Goal: Book appointment/travel/reservation

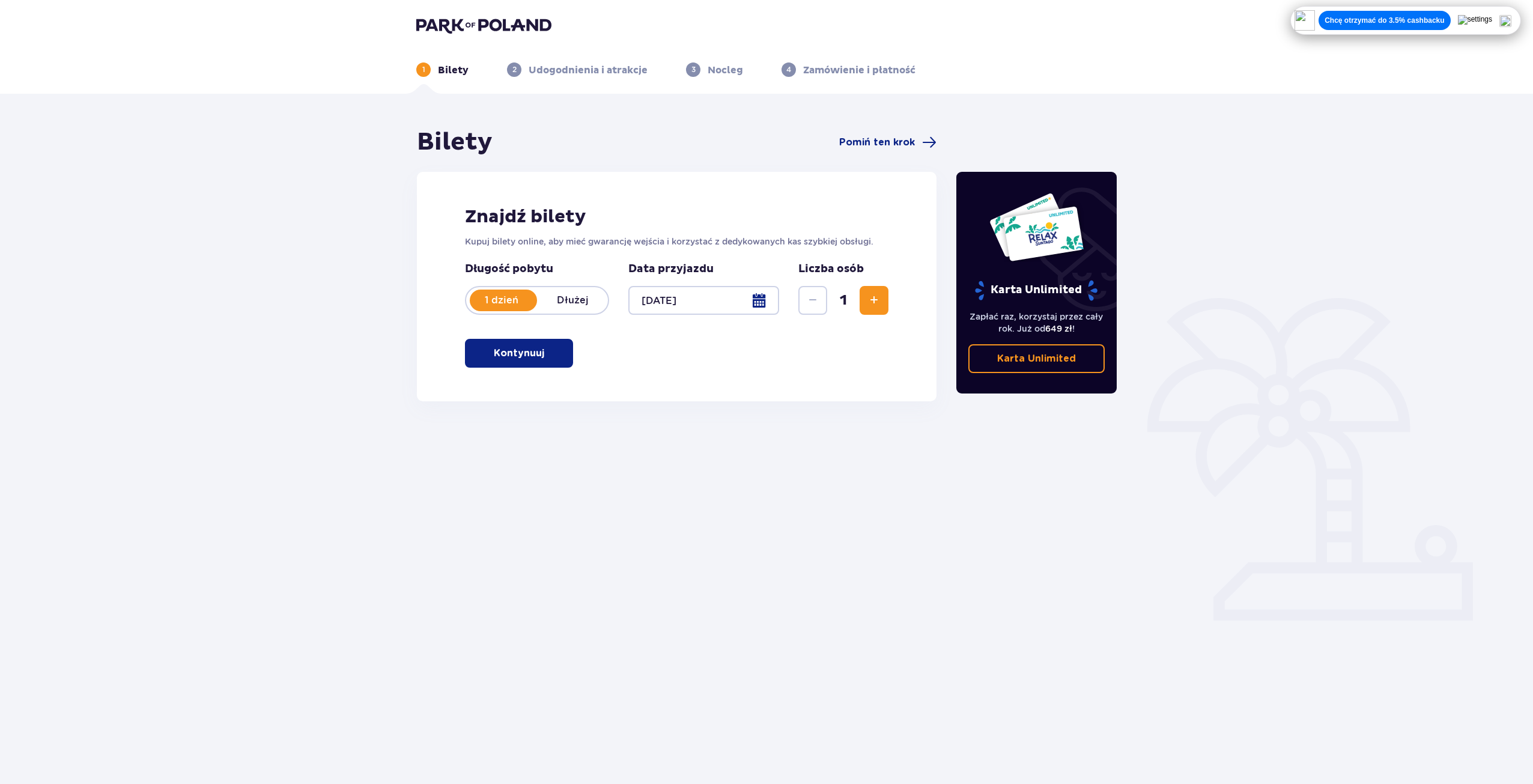
click at [553, 361] on button "Kontynuuj" at bounding box center [519, 352] width 108 height 28
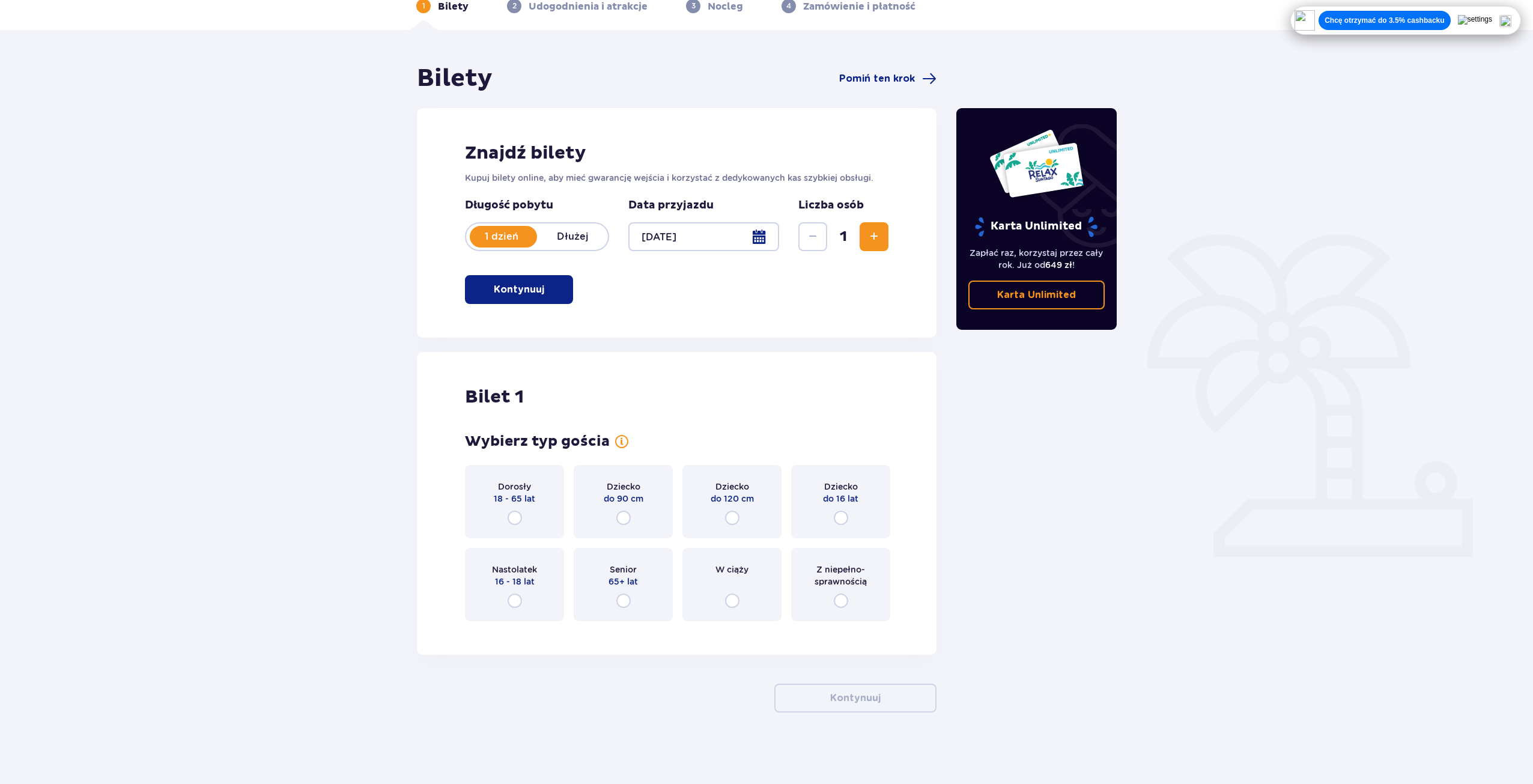
scroll to position [65, 0]
click at [519, 512] on input "radio" at bounding box center [514, 517] width 15 height 15
radio input "true"
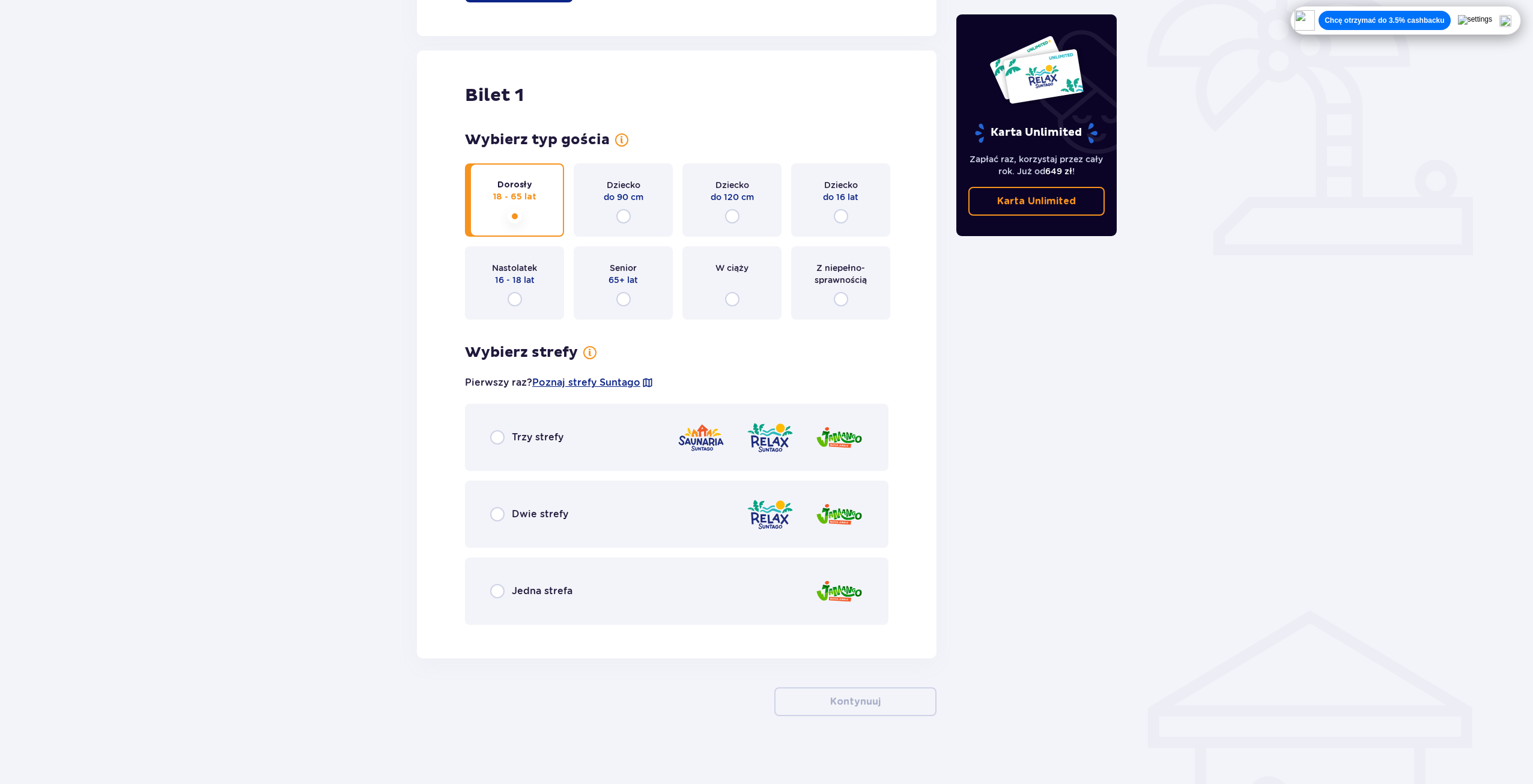
scroll to position [369, 0]
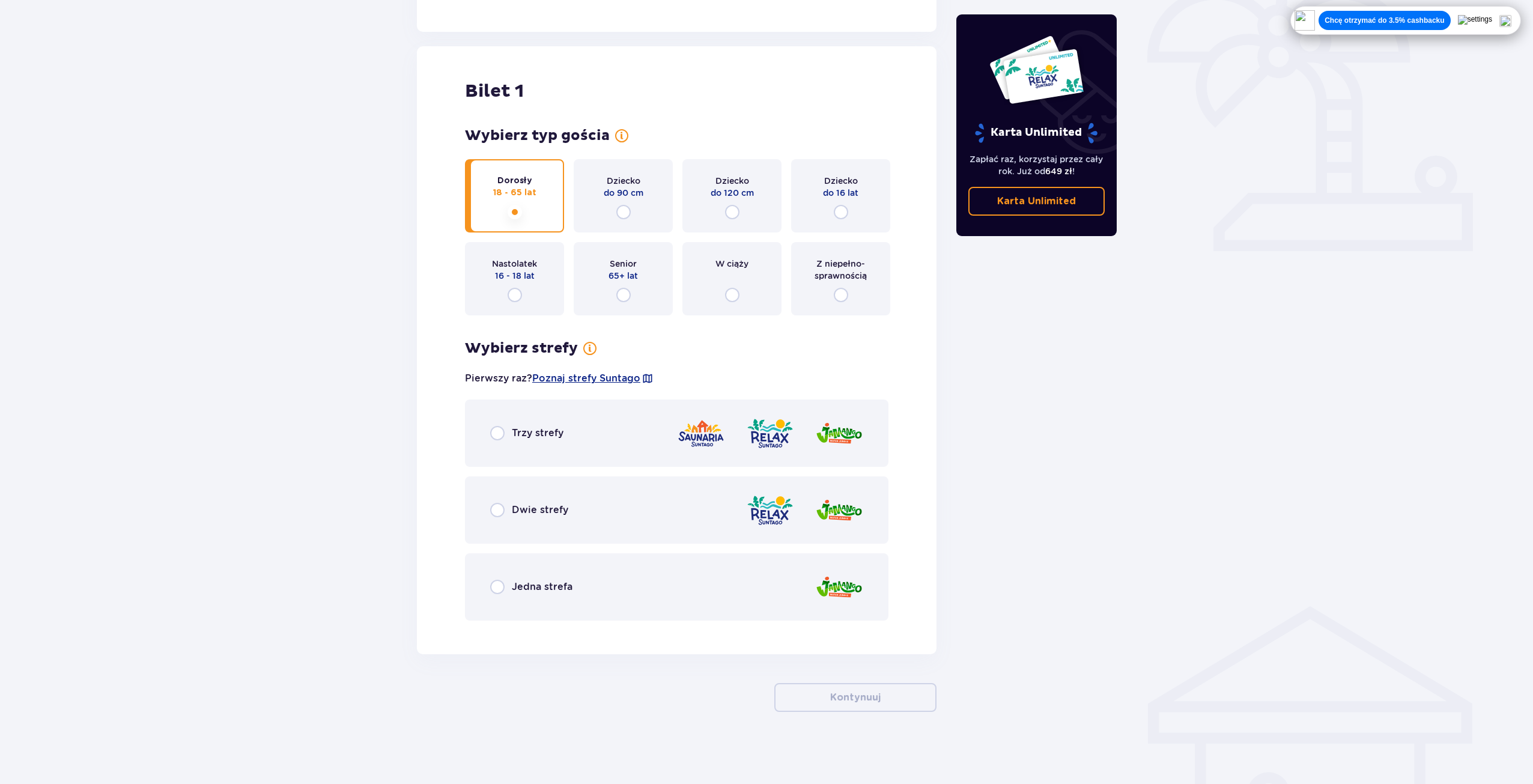
click at [527, 439] on span "Trzy strefy" at bounding box center [538, 433] width 52 height 13
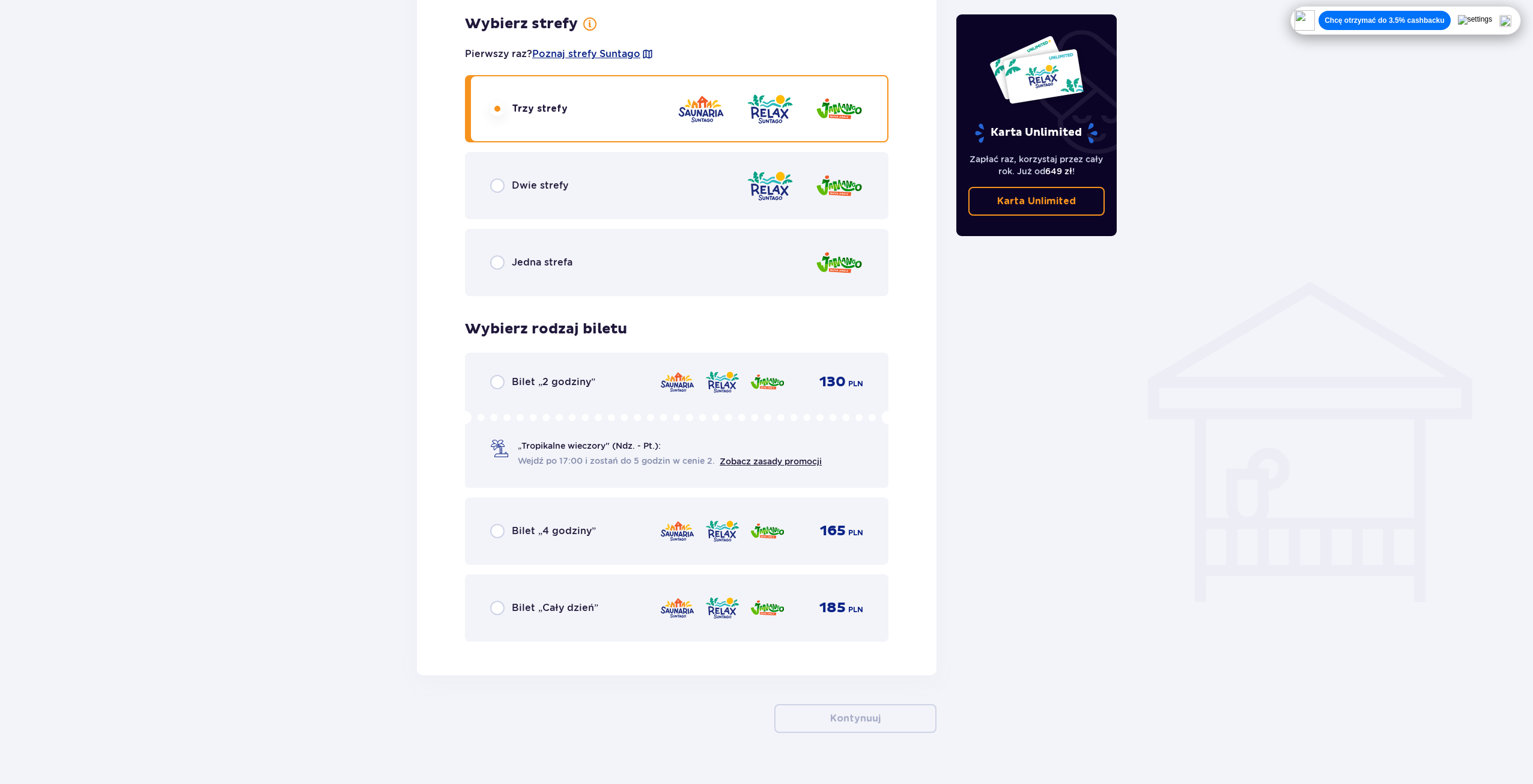
scroll to position [714, 0]
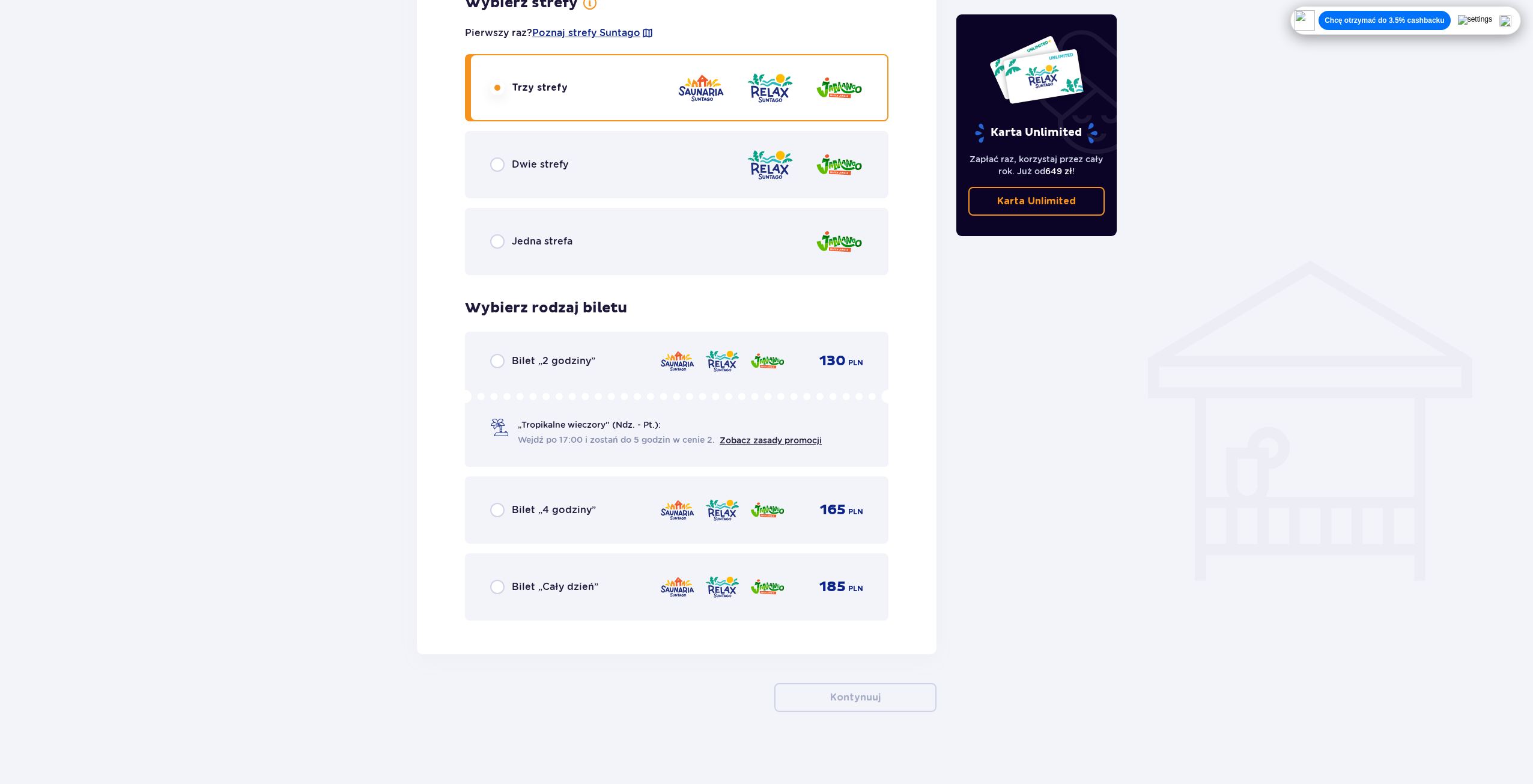
click at [571, 580] on span "Bilet „Cały dzień”" at bounding box center [555, 586] width 86 height 13
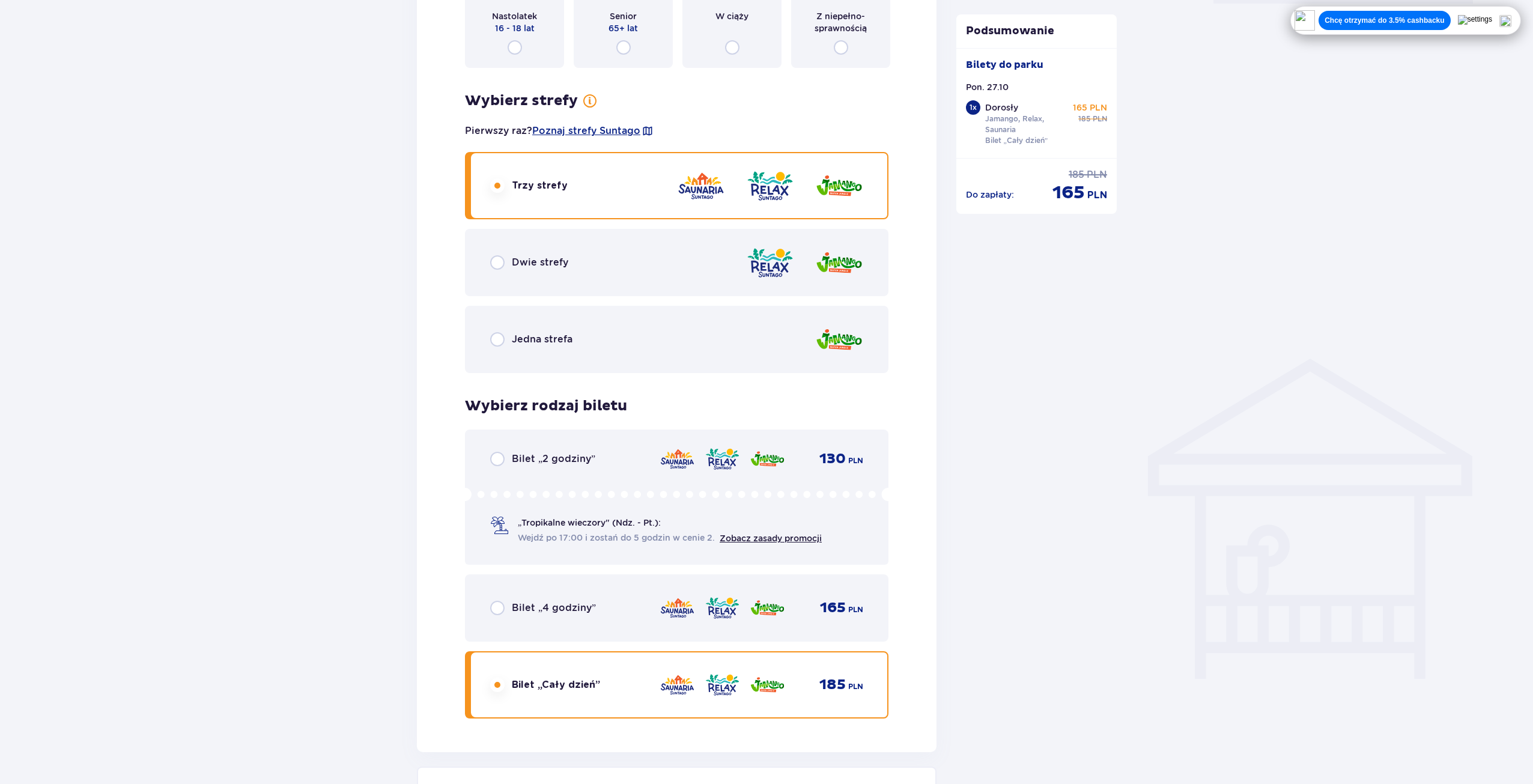
scroll to position [597, 0]
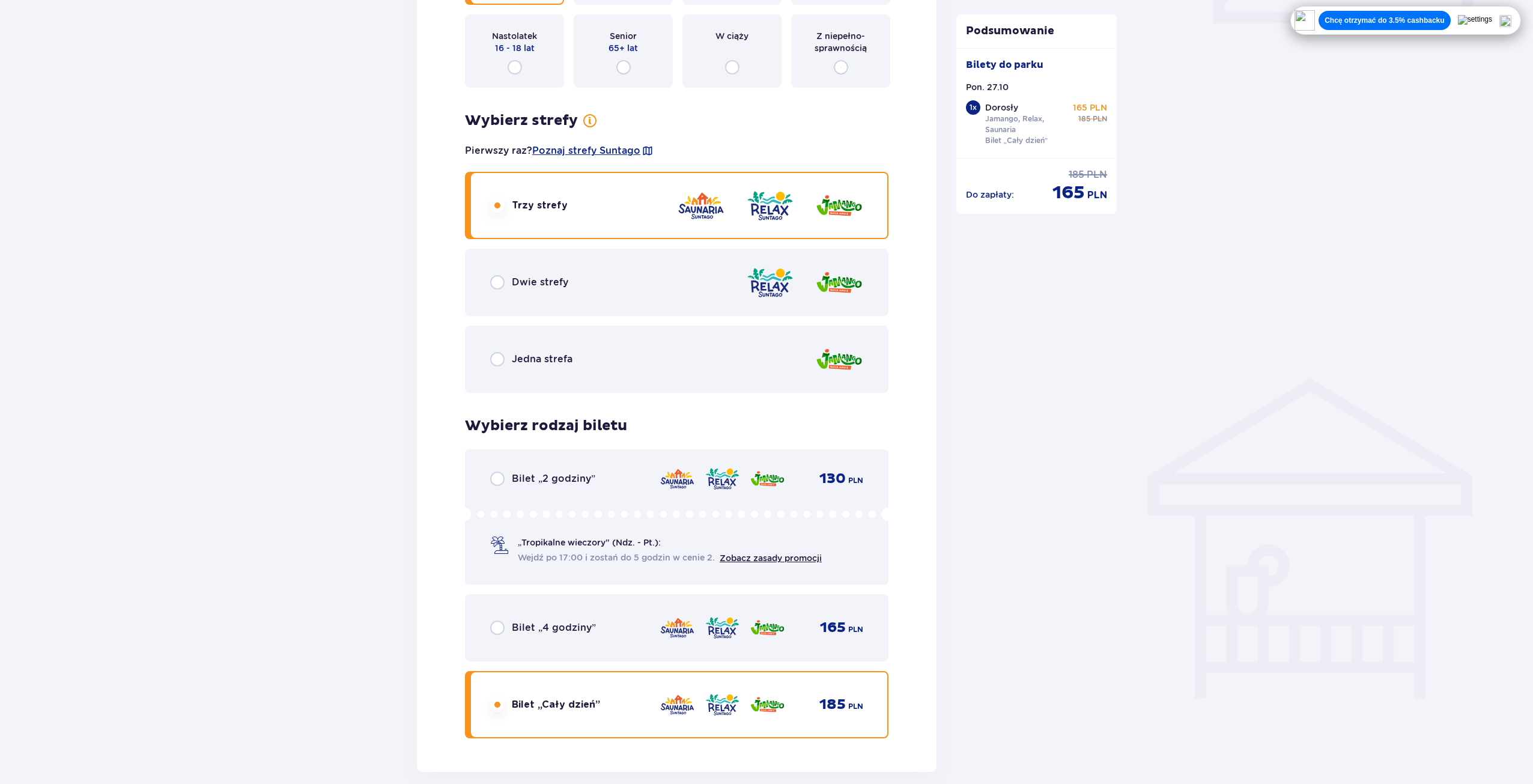
click at [560, 363] on span "Jedna strefa" at bounding box center [543, 358] width 61 height 13
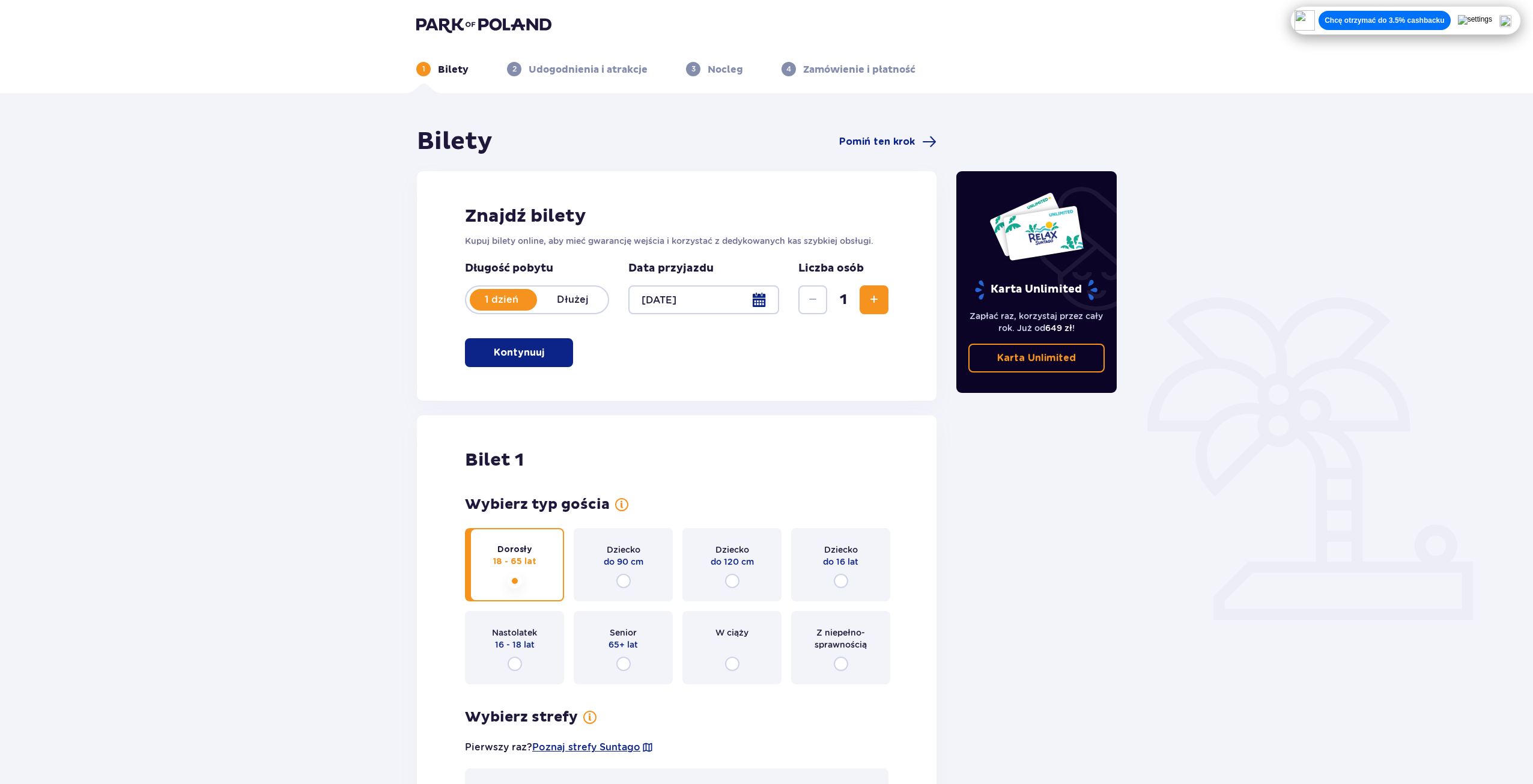
scroll to position [0, 0]
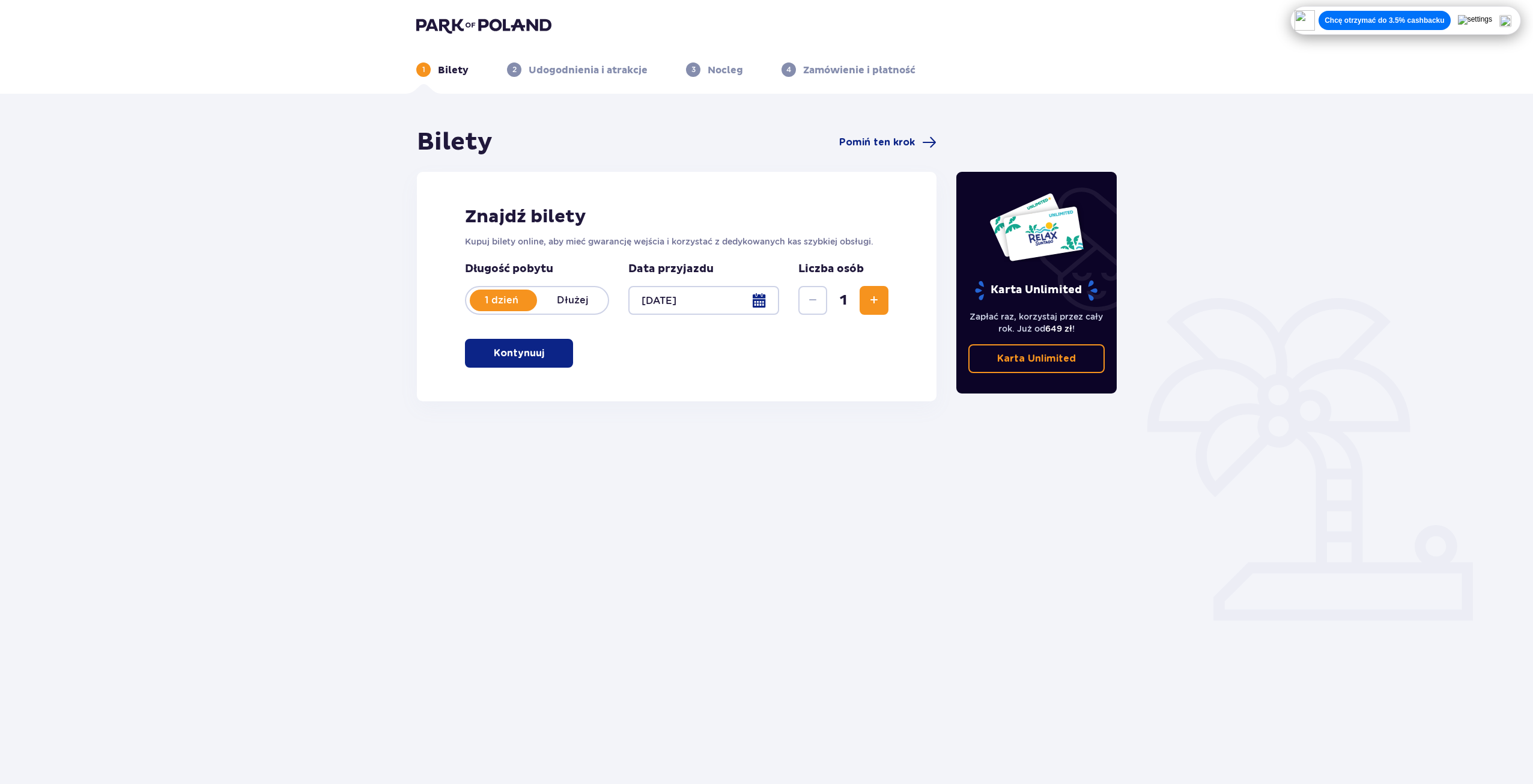
click at [506, 351] on p "Kontynuuj" at bounding box center [518, 352] width 50 height 13
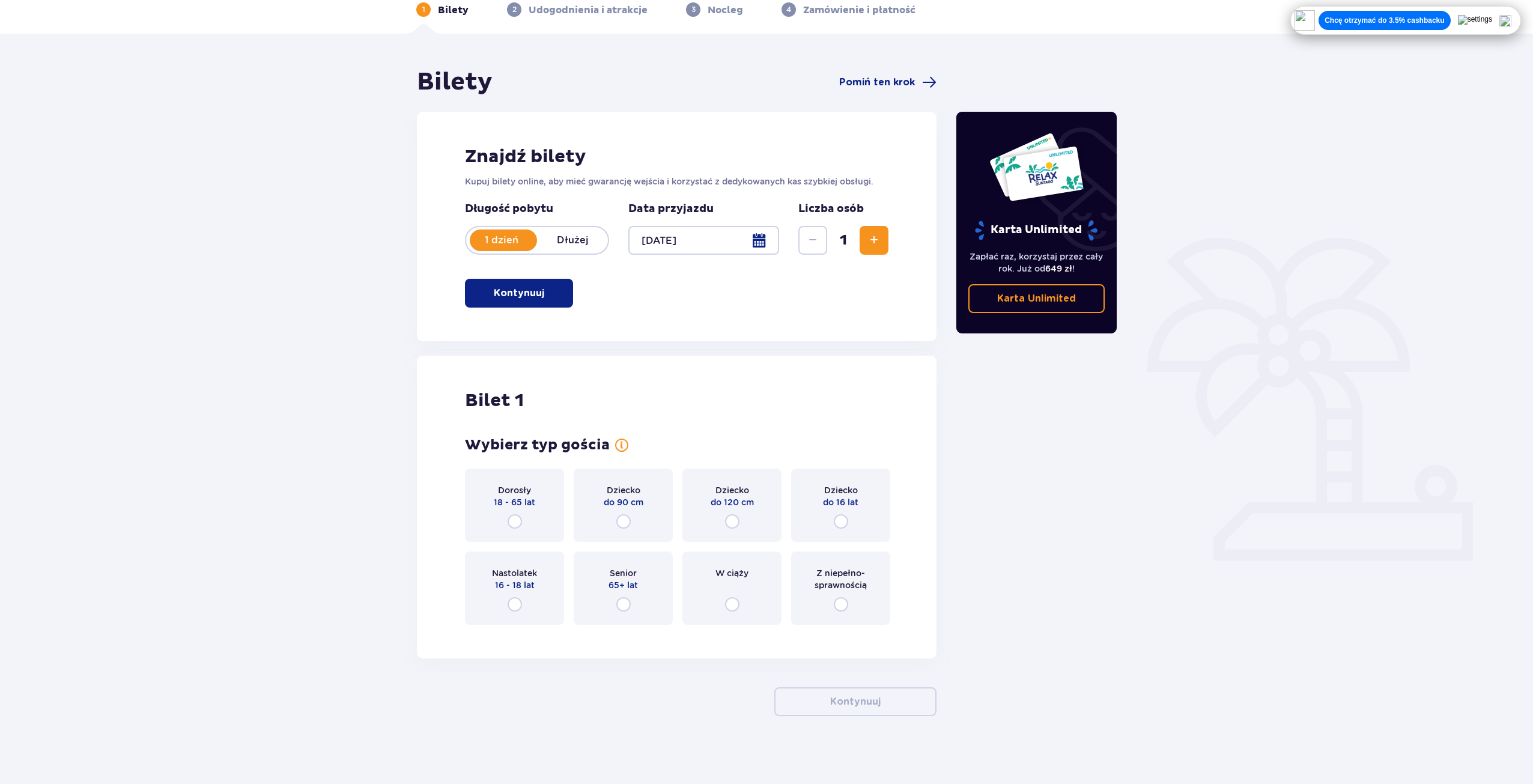
scroll to position [65, 0]
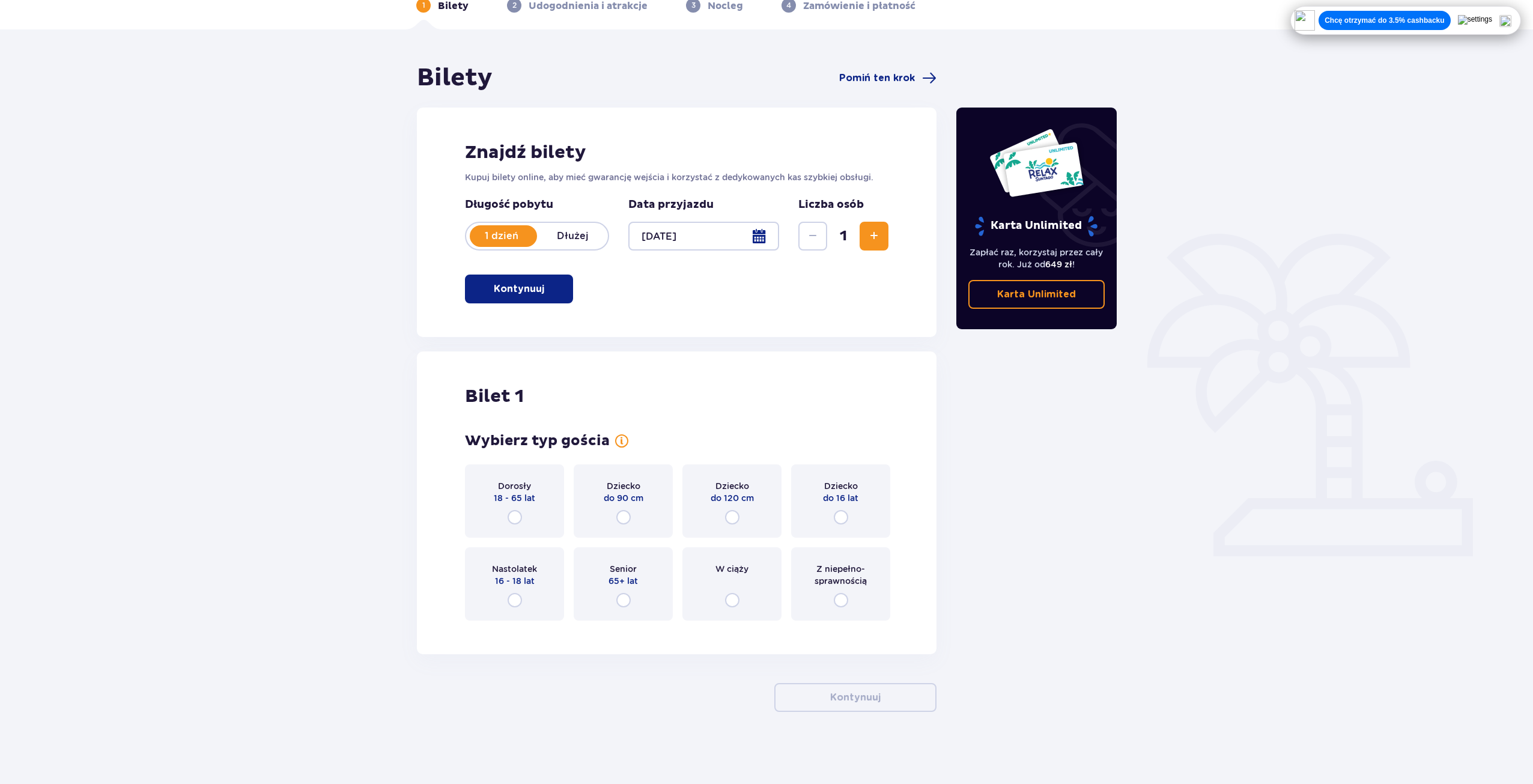
click at [521, 502] on span "18 - 65 lat" at bounding box center [514, 497] width 41 height 12
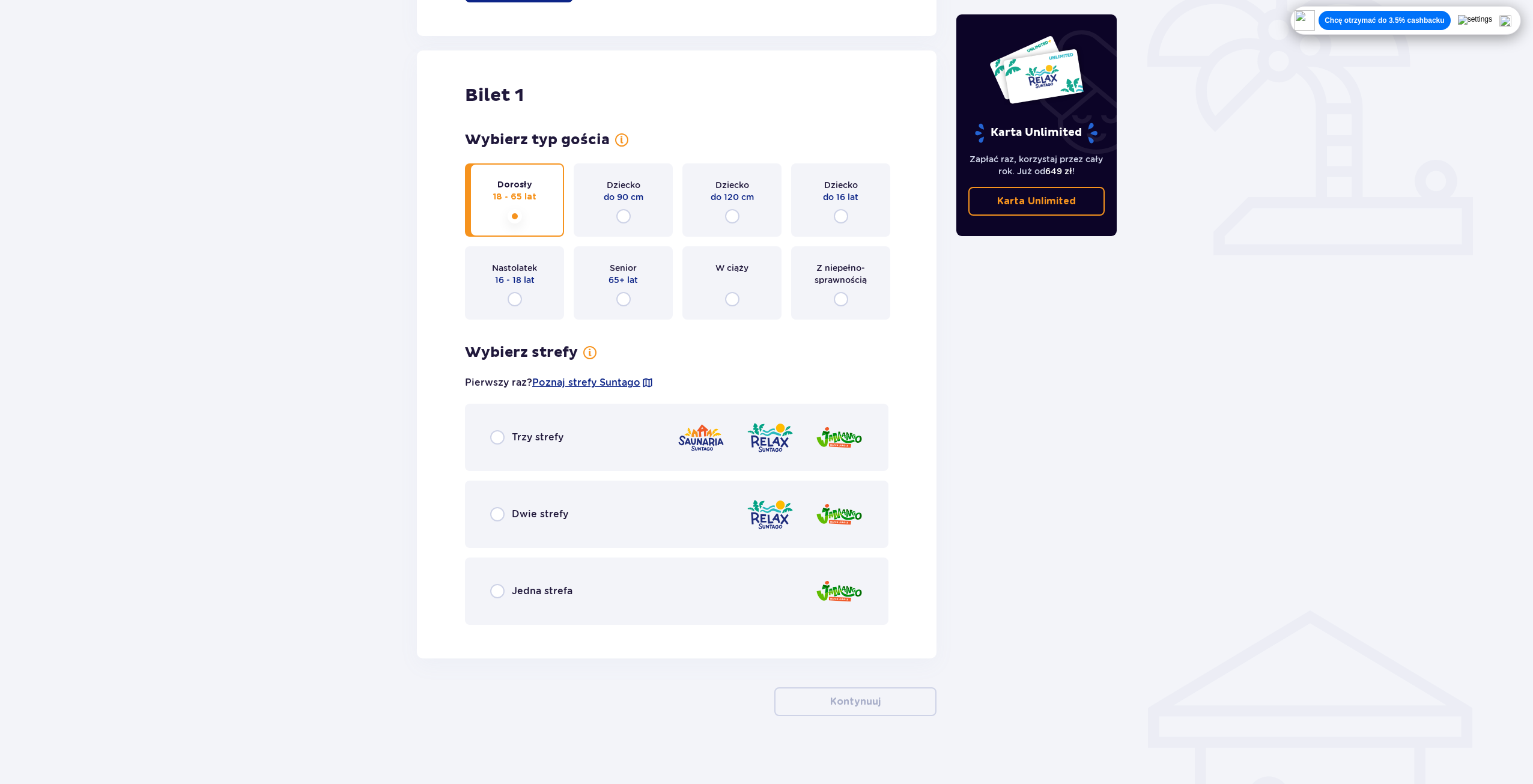
scroll to position [369, 0]
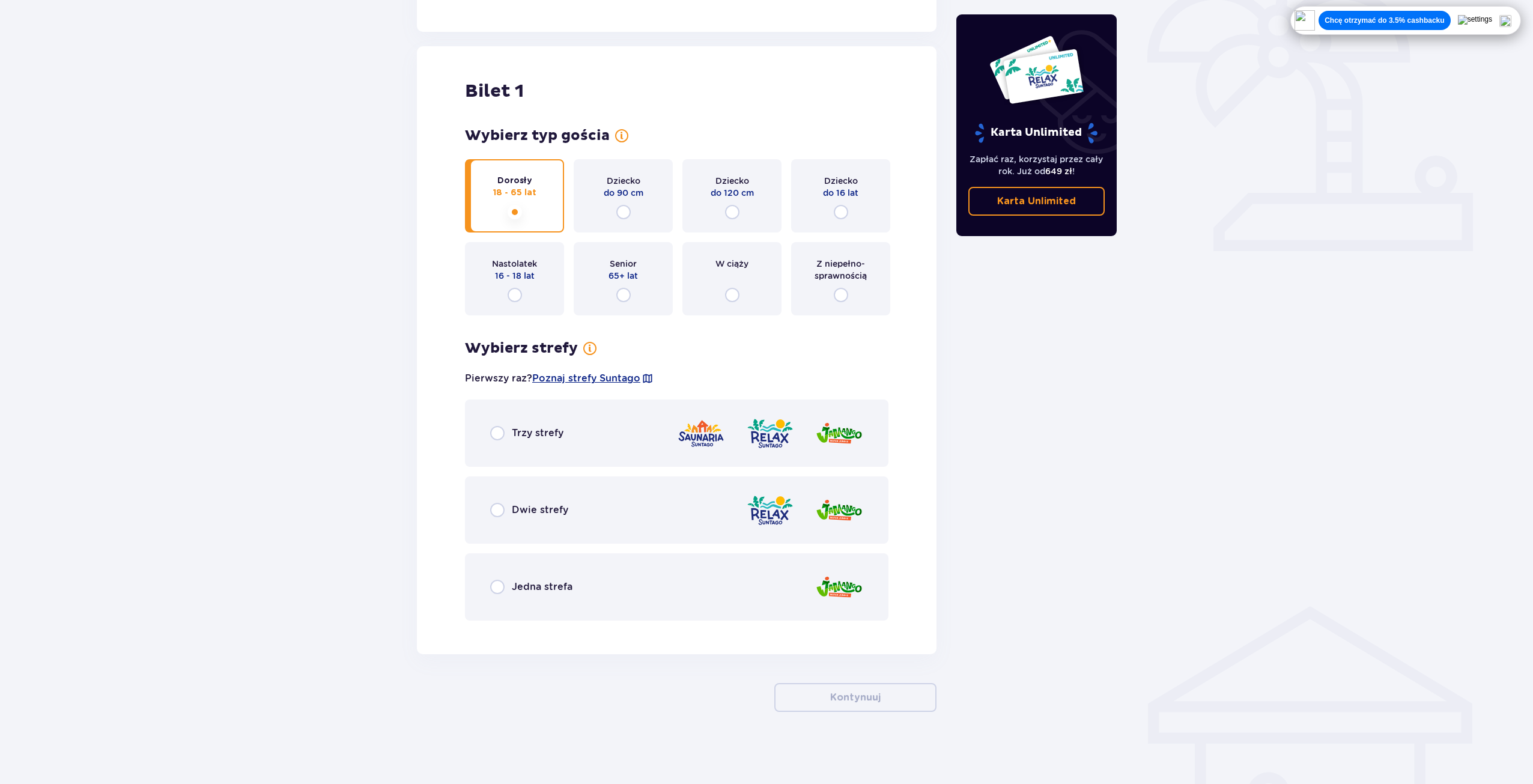
click at [530, 432] on span "Trzy strefy" at bounding box center [538, 433] width 52 height 13
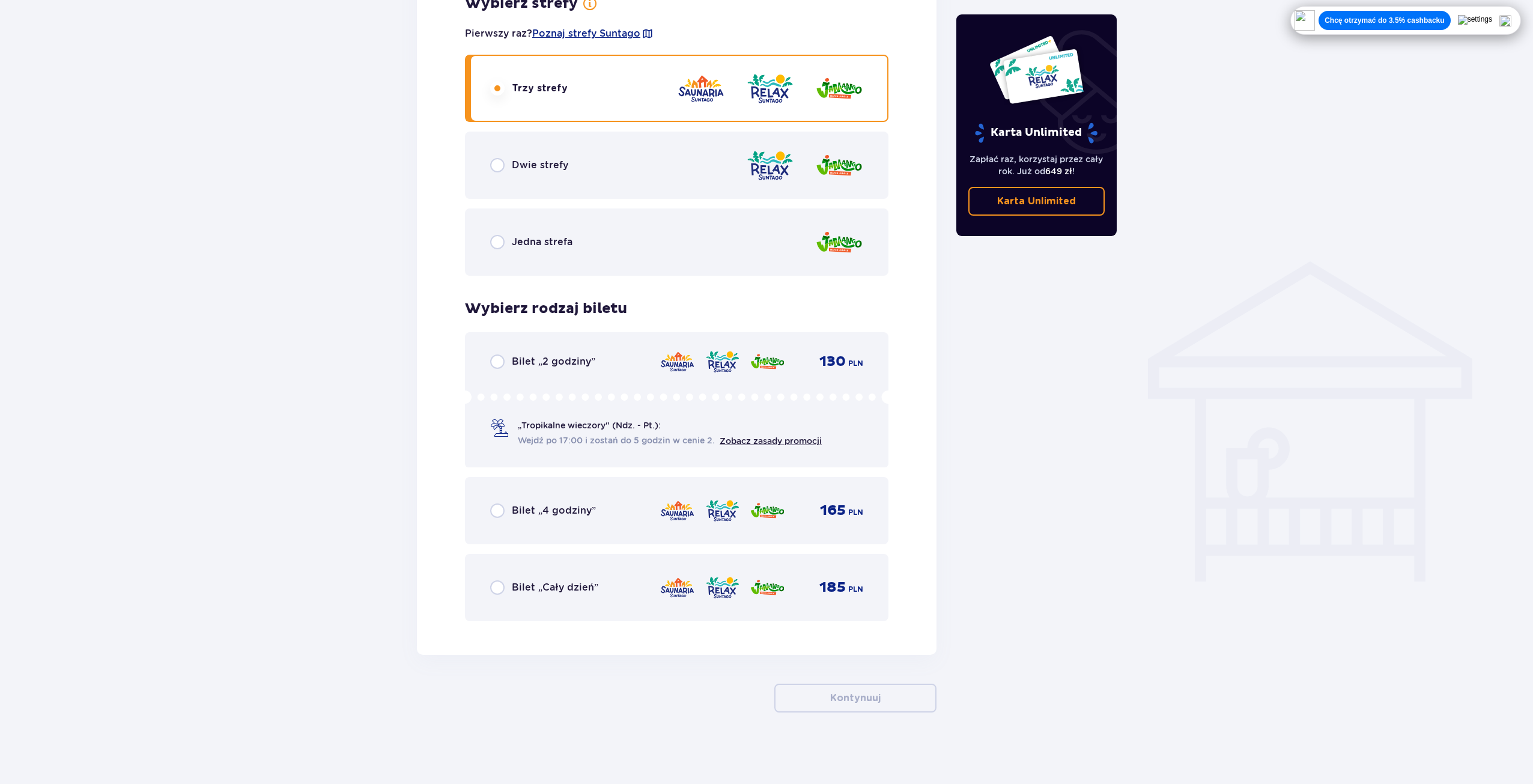
scroll to position [714, 0]
click at [582, 594] on span "Bilet „Cały dzień”" at bounding box center [555, 586] width 86 height 13
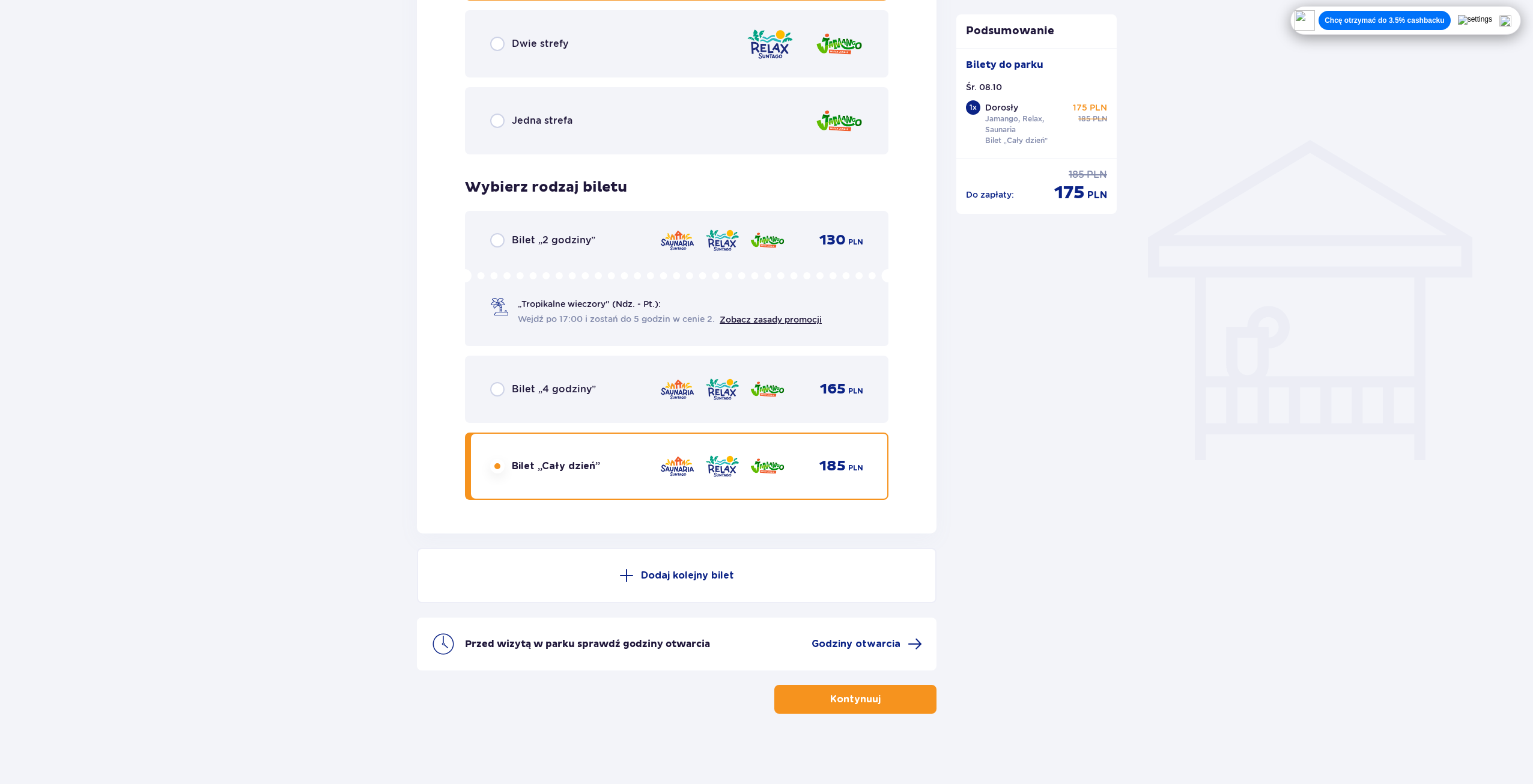
scroll to position [837, 0]
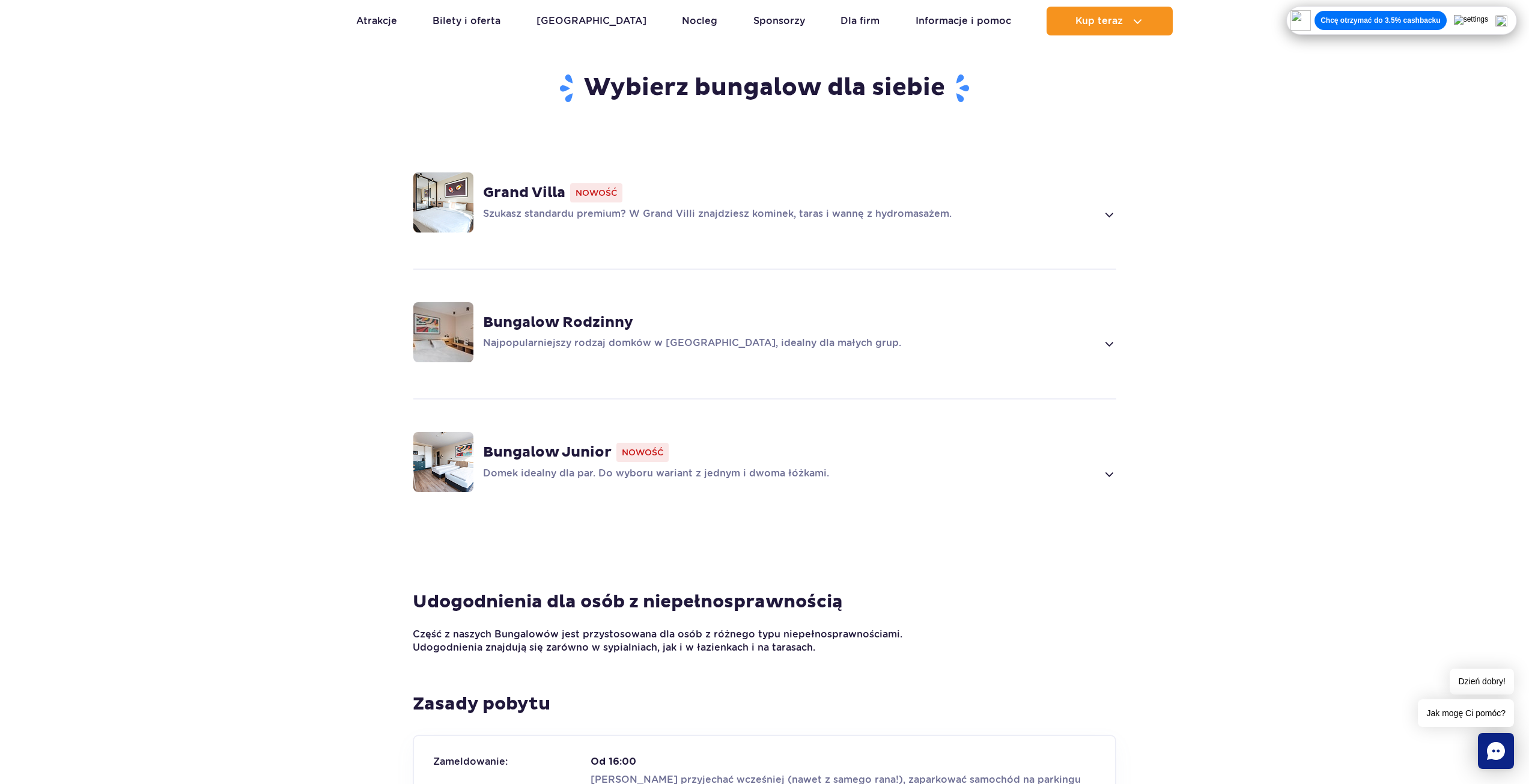
scroll to position [961, 0]
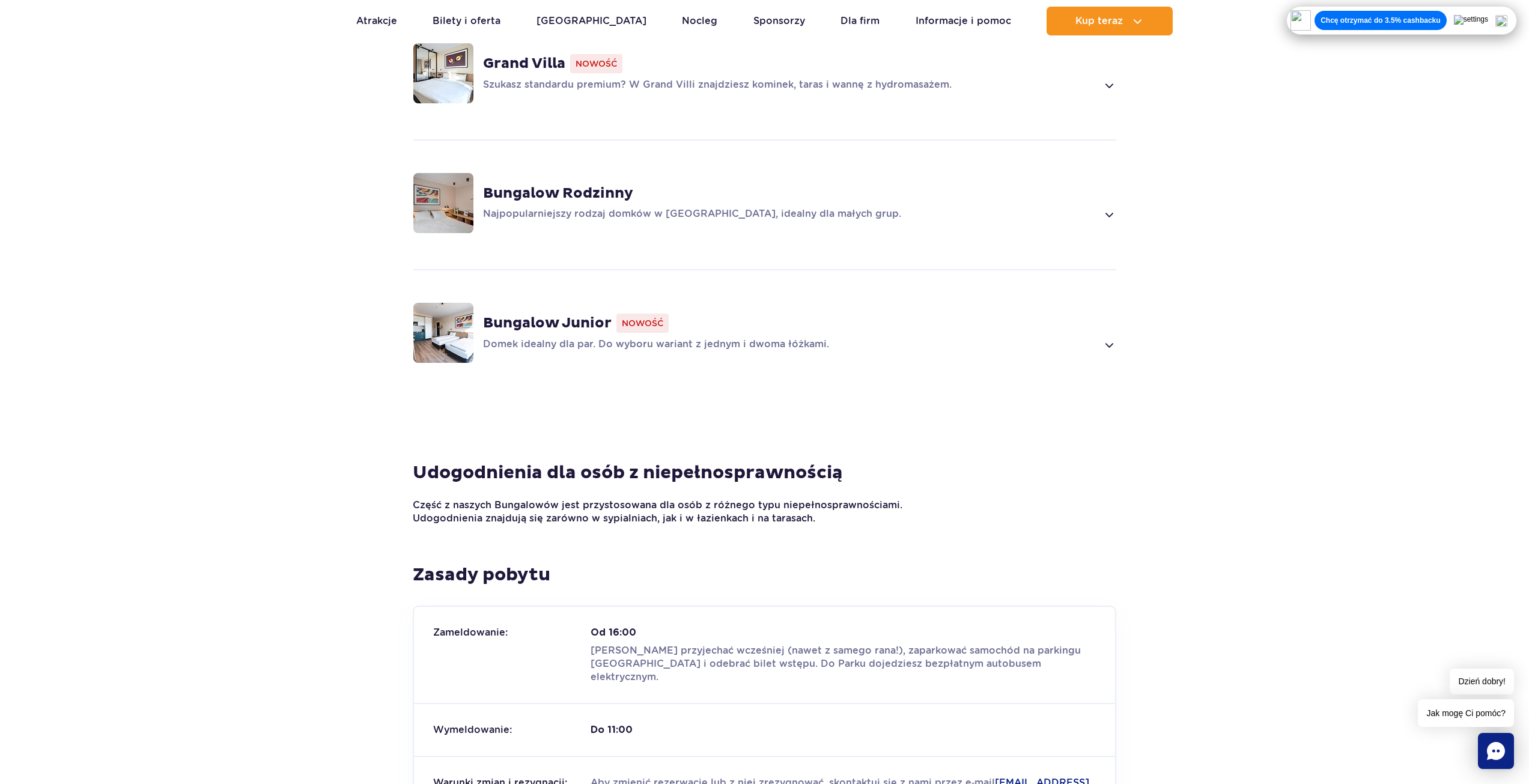
click at [1115, 338] on span at bounding box center [1109, 344] width 14 height 15
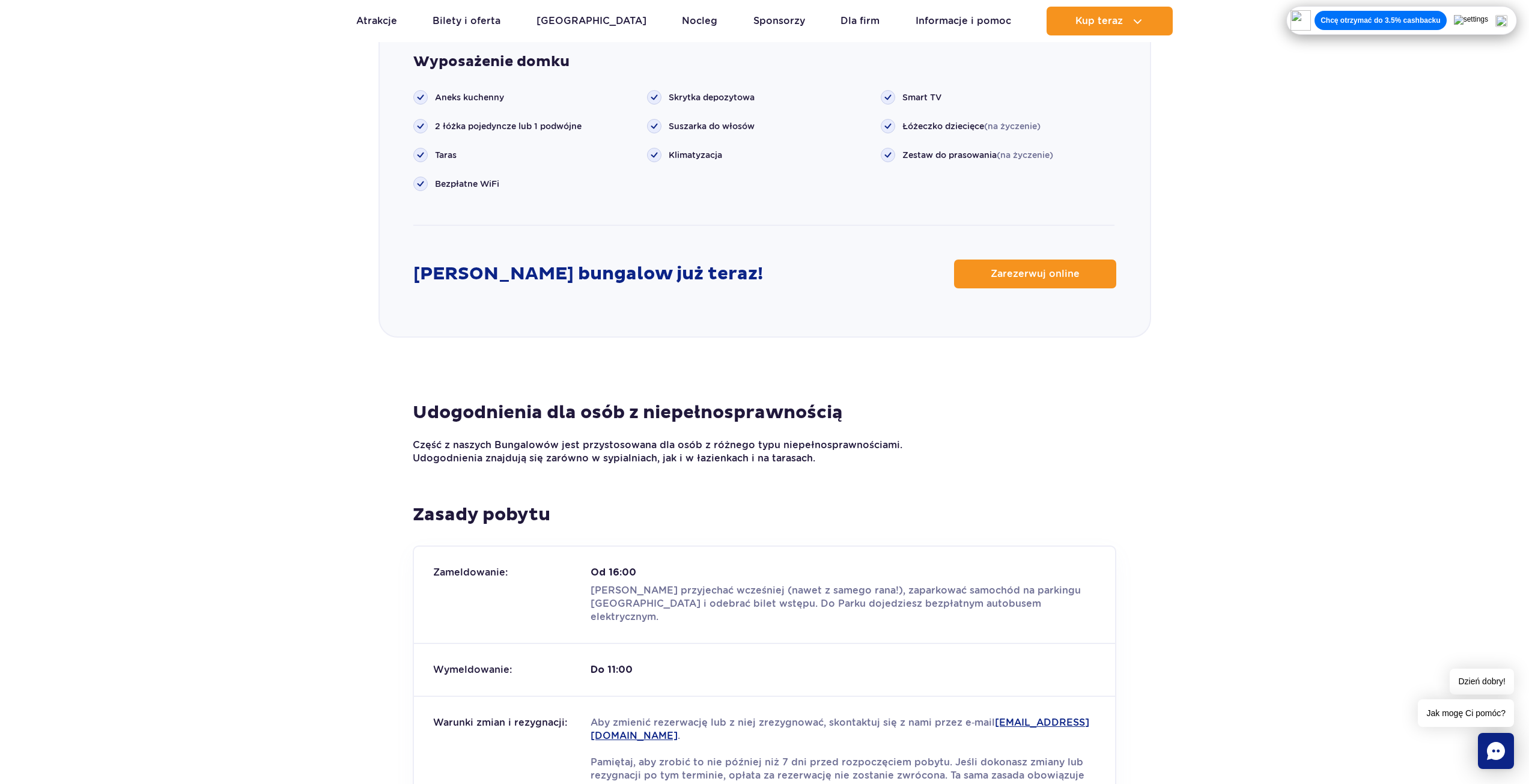
scroll to position [1637, 0]
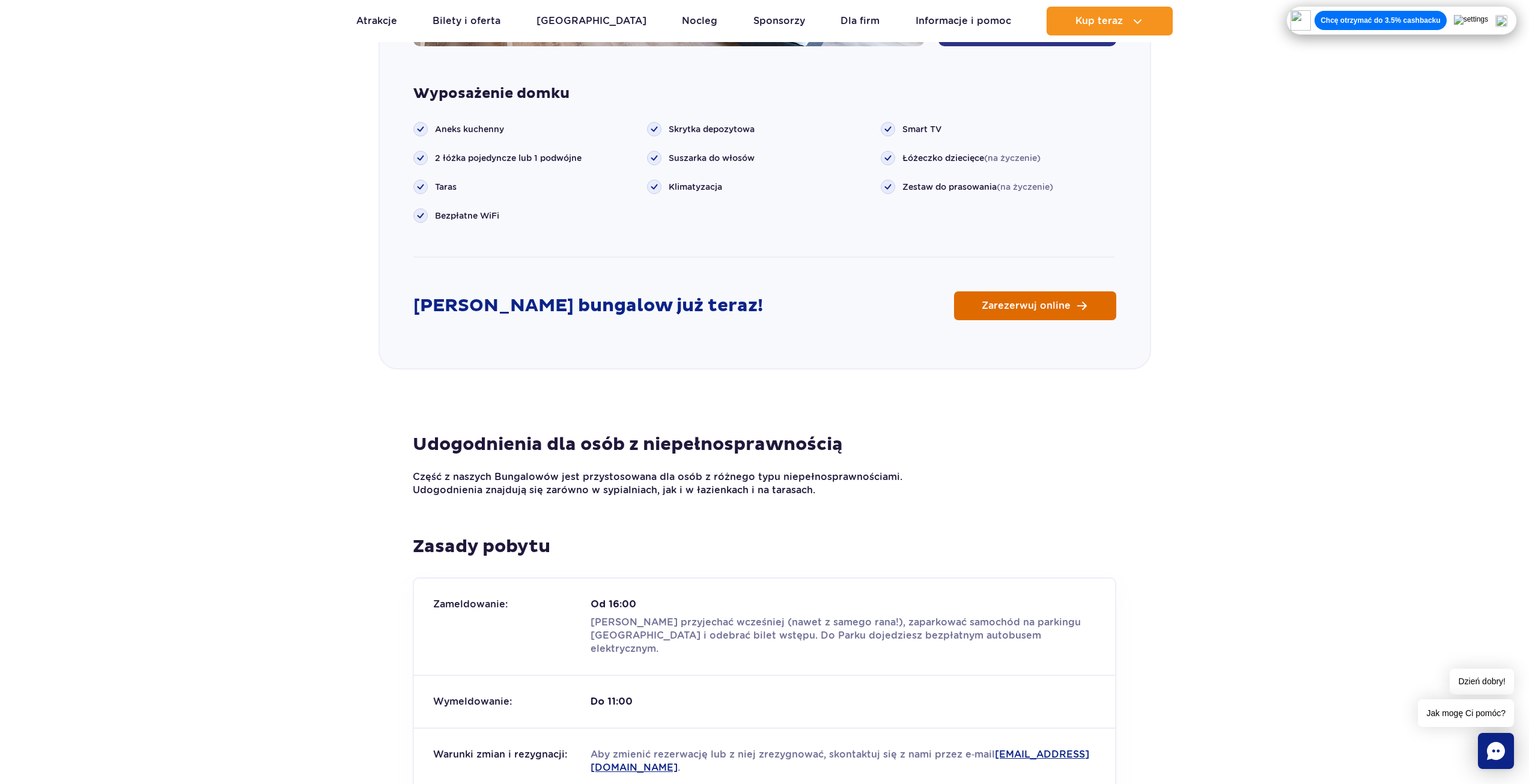
click at [997, 301] on span "Zarezerwuj online" at bounding box center [1026, 306] width 89 height 10
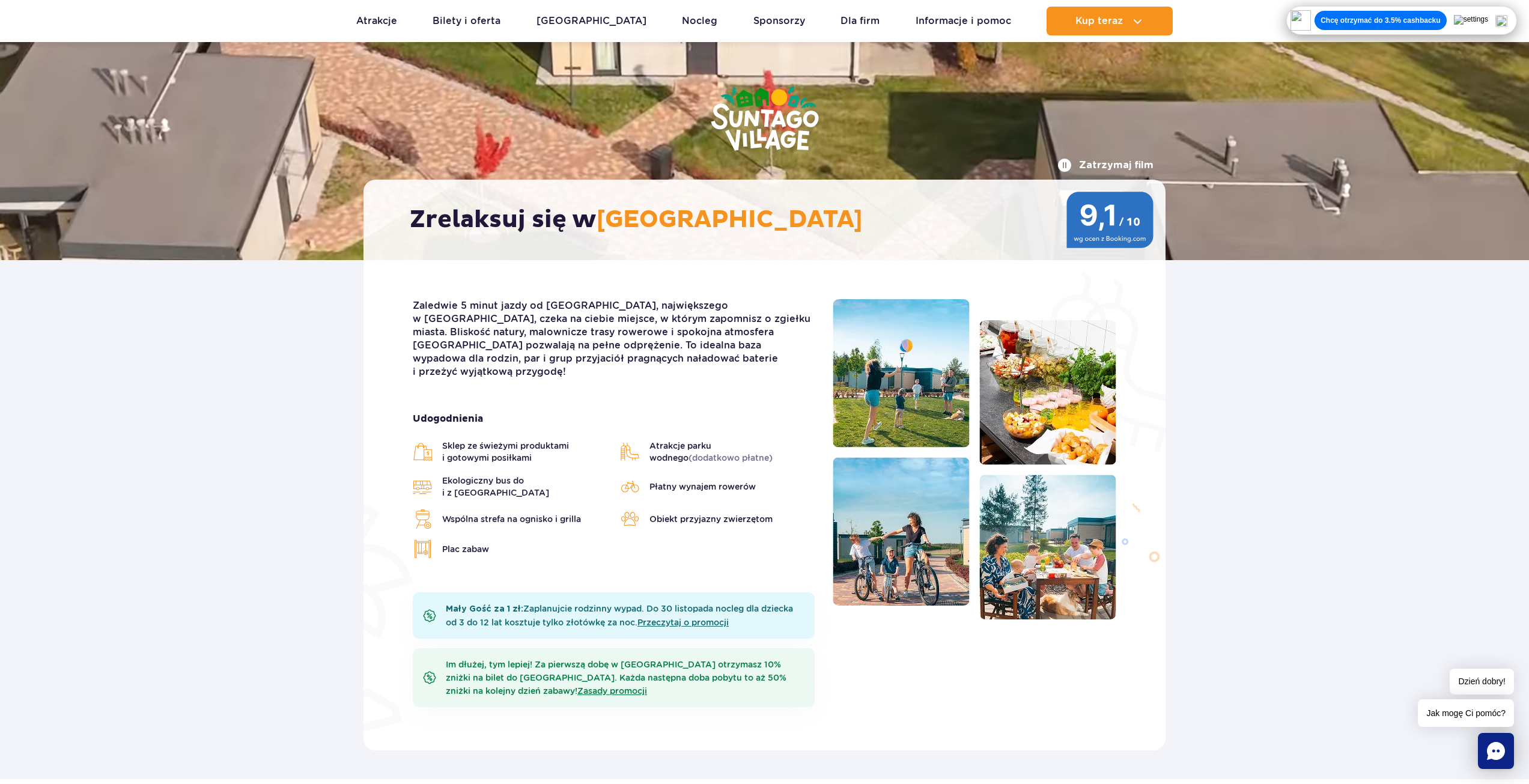
scroll to position [76, 0]
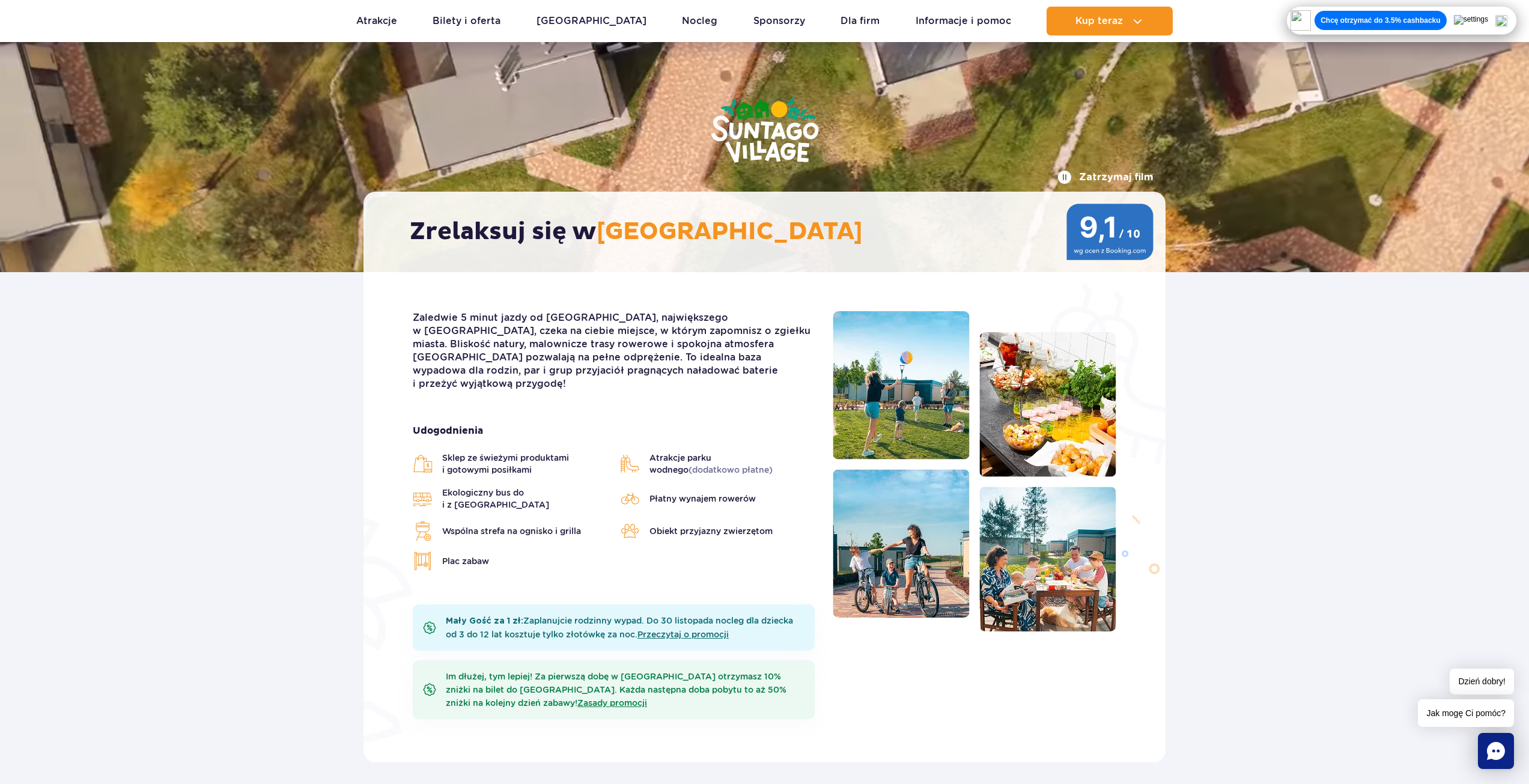
click at [1507, 16] on img at bounding box center [1502, 21] width 12 height 12
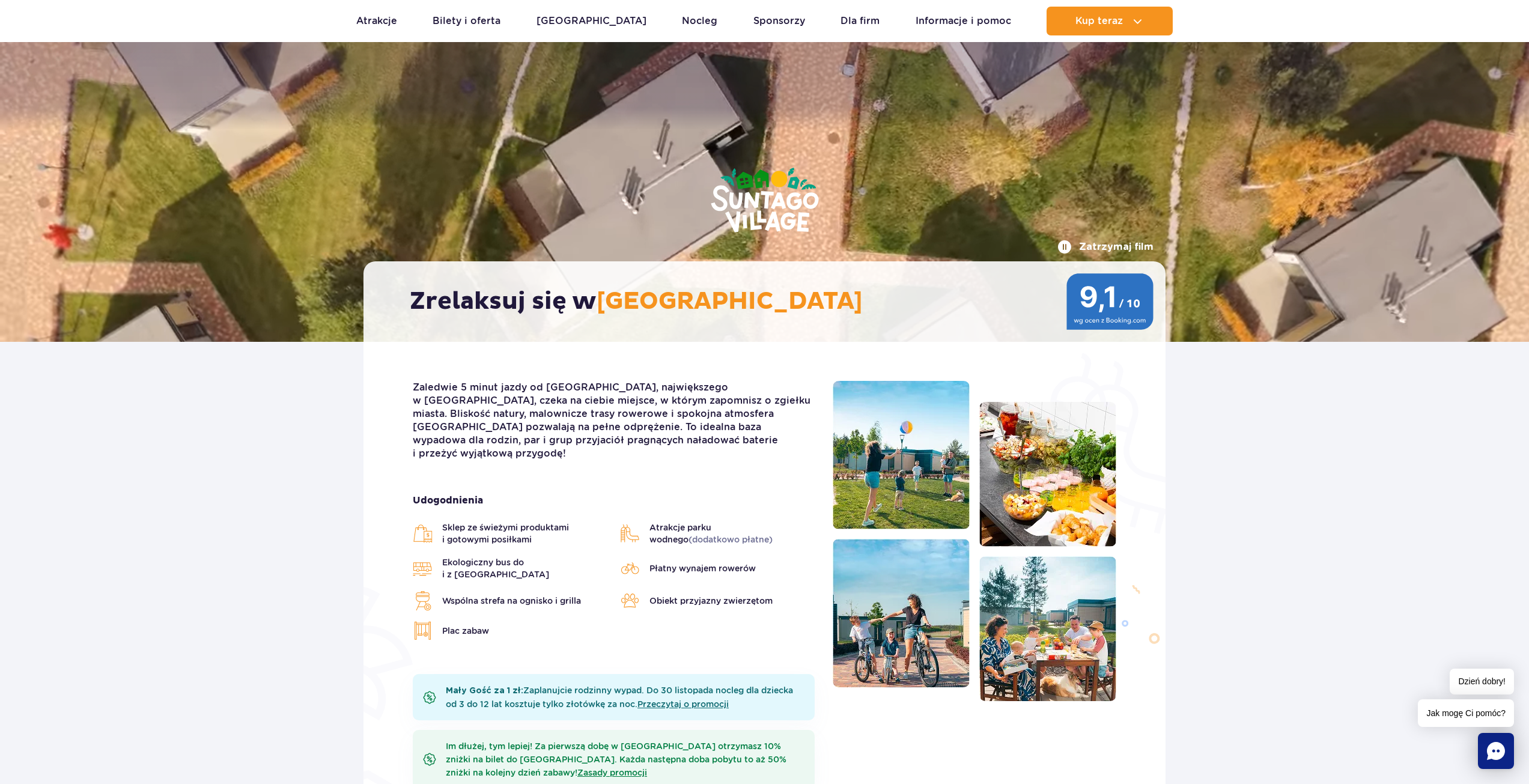
scroll to position [0, 0]
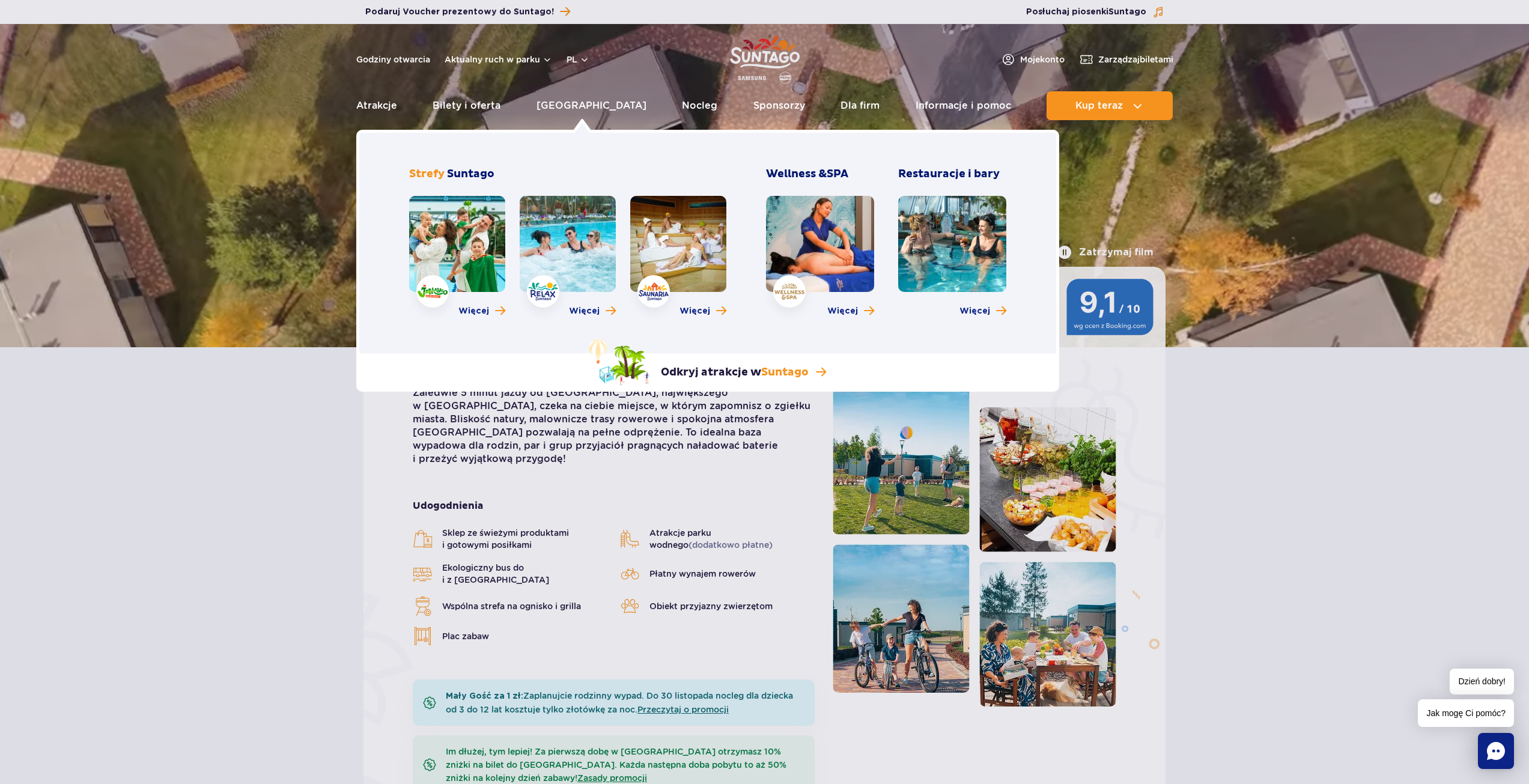
click at [686, 236] on link at bounding box center [678, 244] width 96 height 96
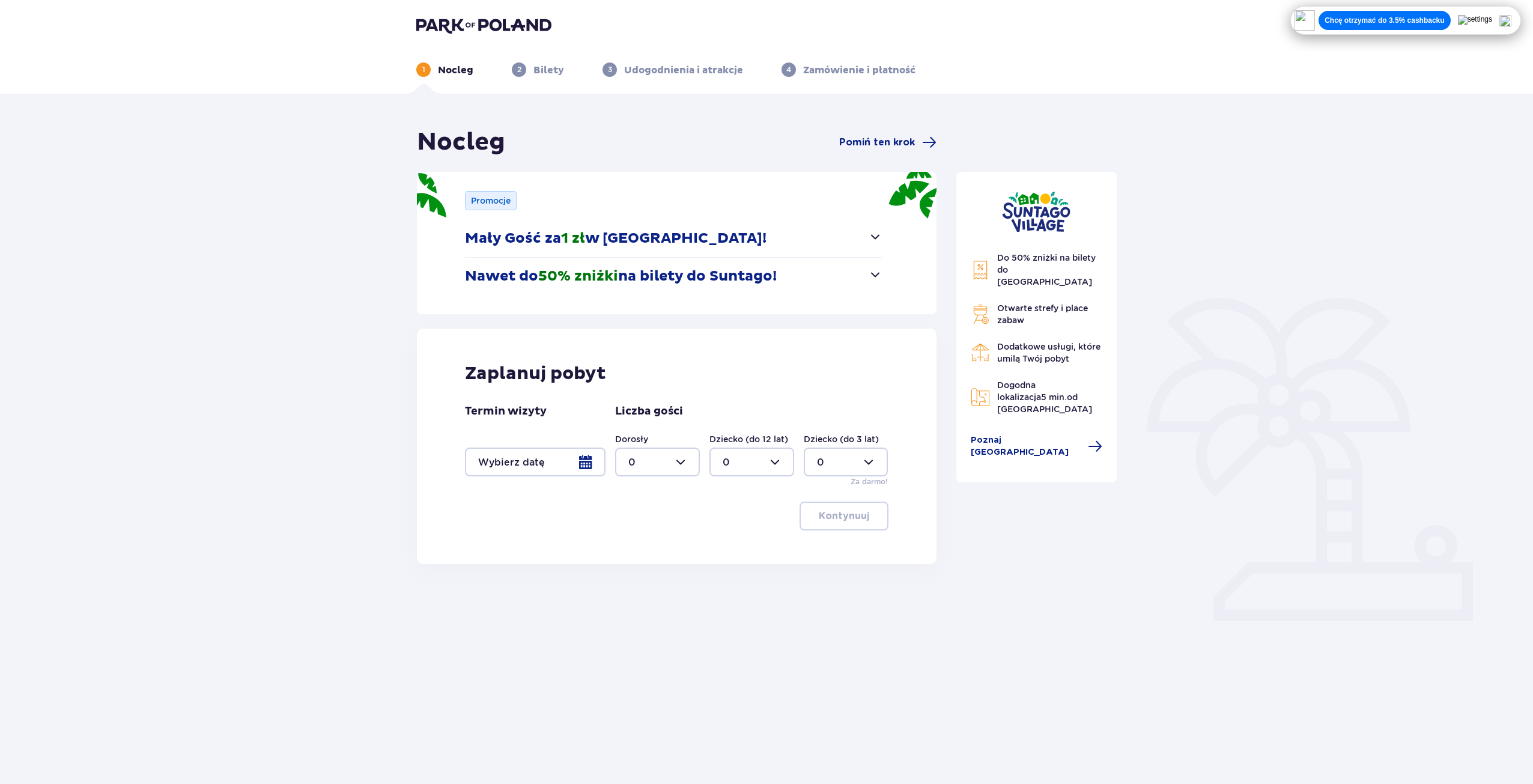
click at [588, 457] on div at bounding box center [535, 461] width 140 height 28
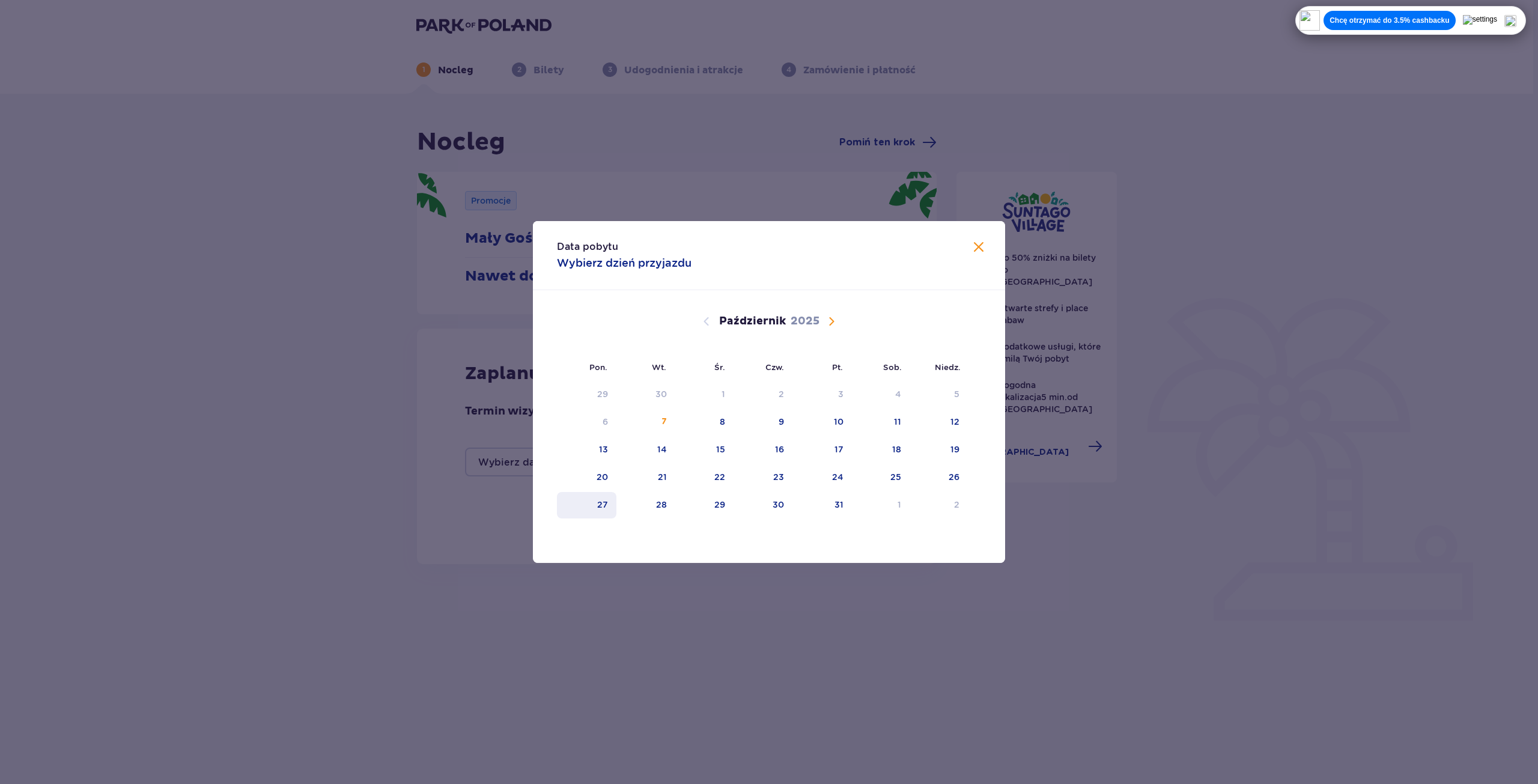
click at [609, 507] on div "27" at bounding box center [586, 504] width 60 height 26
click at [695, 505] on div "29" at bounding box center [704, 504] width 58 height 26
type input "[DATE] - [DATE]"
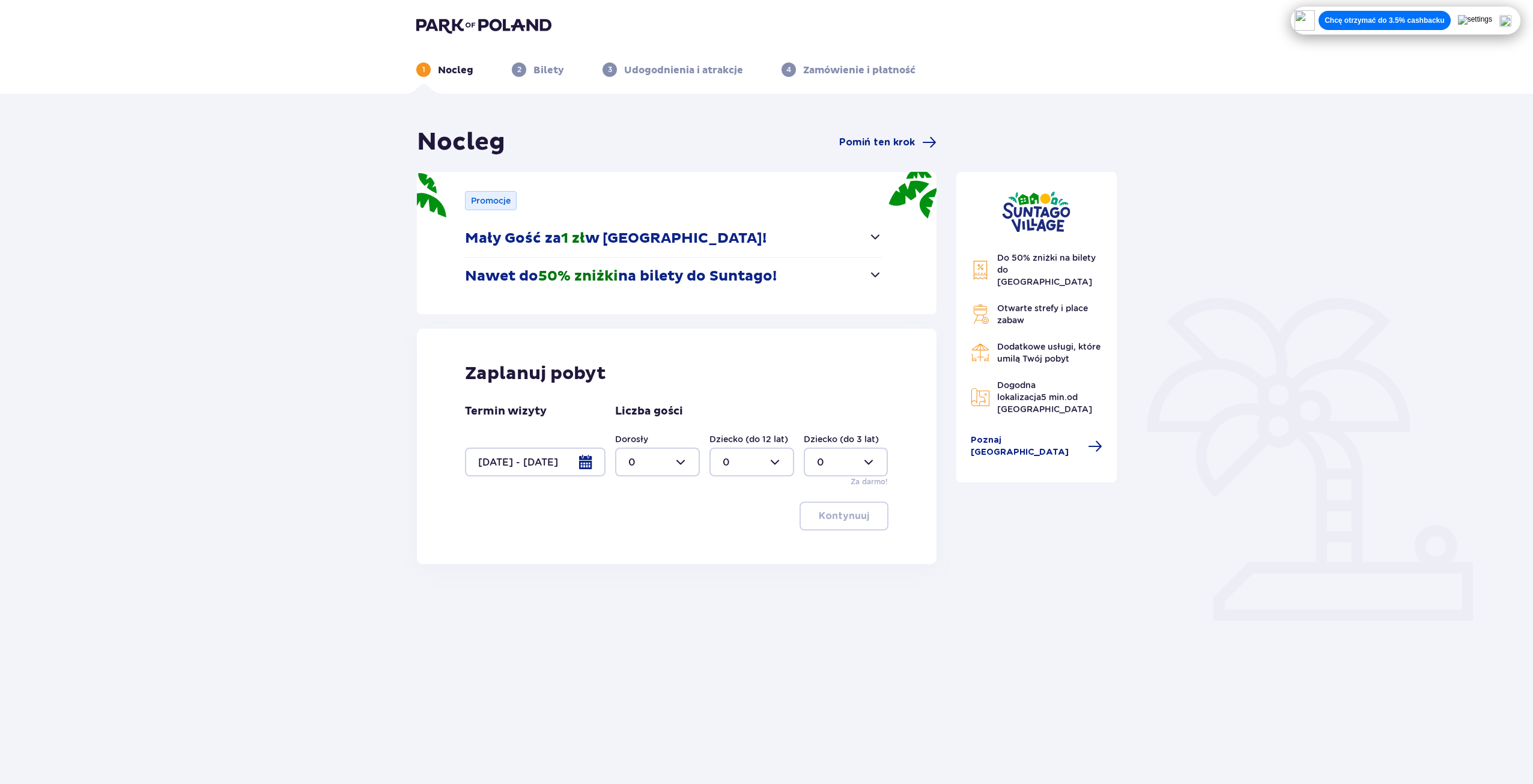
click at [676, 465] on div at bounding box center [658, 461] width 84 height 28
click at [644, 544] on div "2" at bounding box center [657, 549] width 58 height 13
type input "2"
click at [774, 457] on div at bounding box center [752, 461] width 84 height 28
click at [799, 403] on div "Zaplanuj pobyt Termin wizyty [DATE] - [DATE] Liczba gości Dorosły 2 Dziecko (do…" at bounding box center [677, 446] width 520 height 235
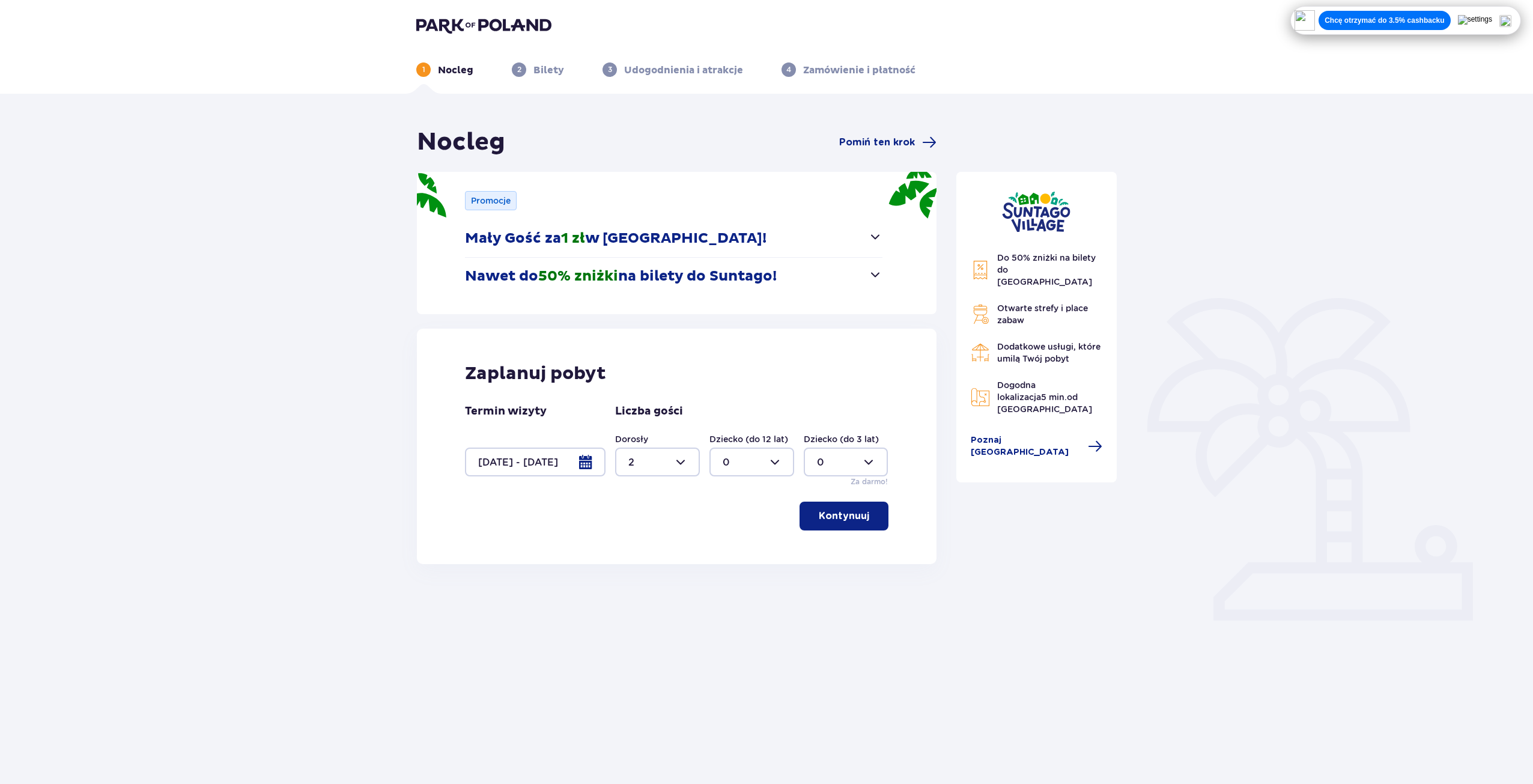
click at [843, 522] on p "Kontynuuj" at bounding box center [843, 515] width 50 height 13
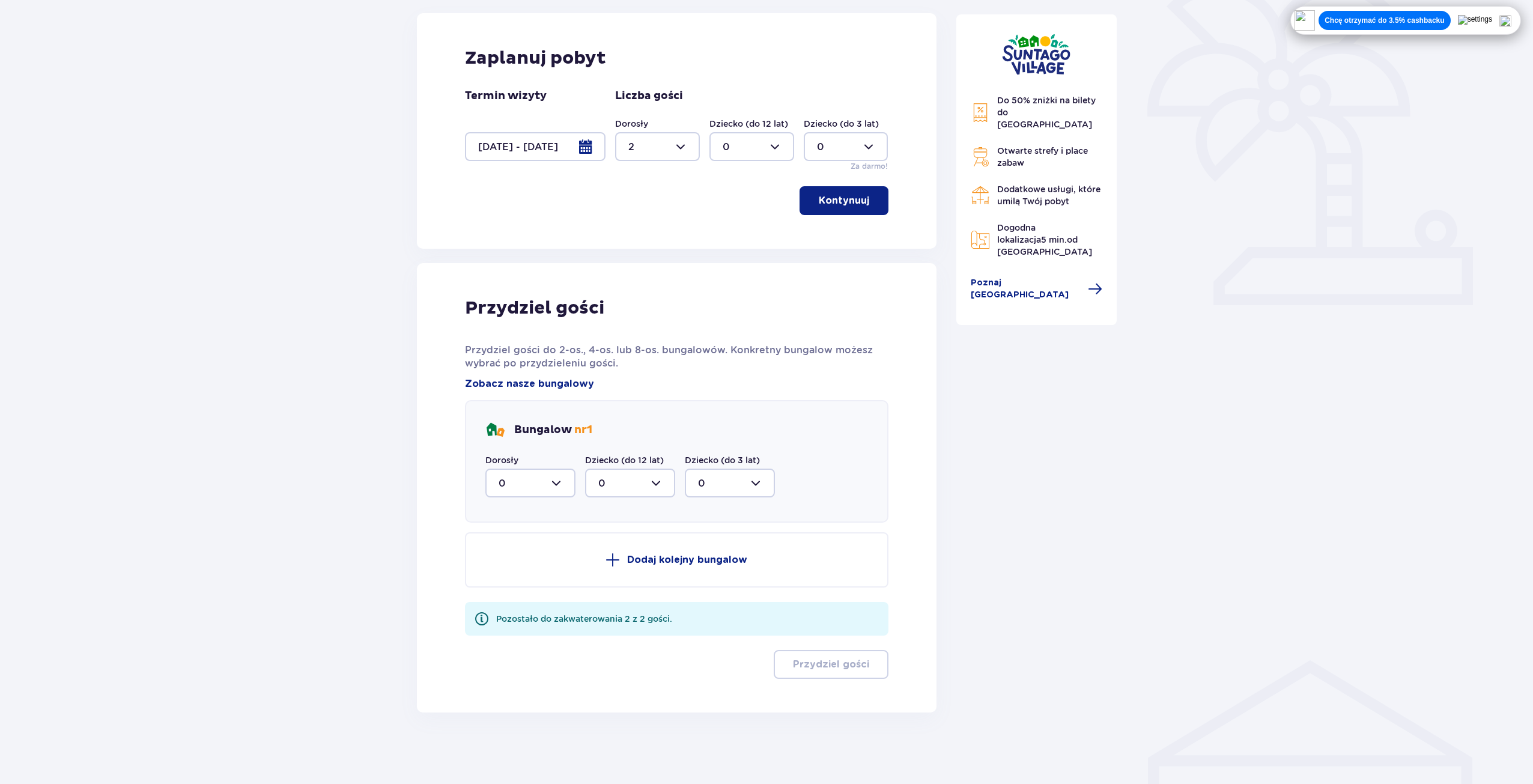
scroll to position [316, 0]
click at [555, 490] on div at bounding box center [531, 482] width 90 height 28
click at [513, 569] on div "2" at bounding box center [530, 569] width 64 height 13
type input "2"
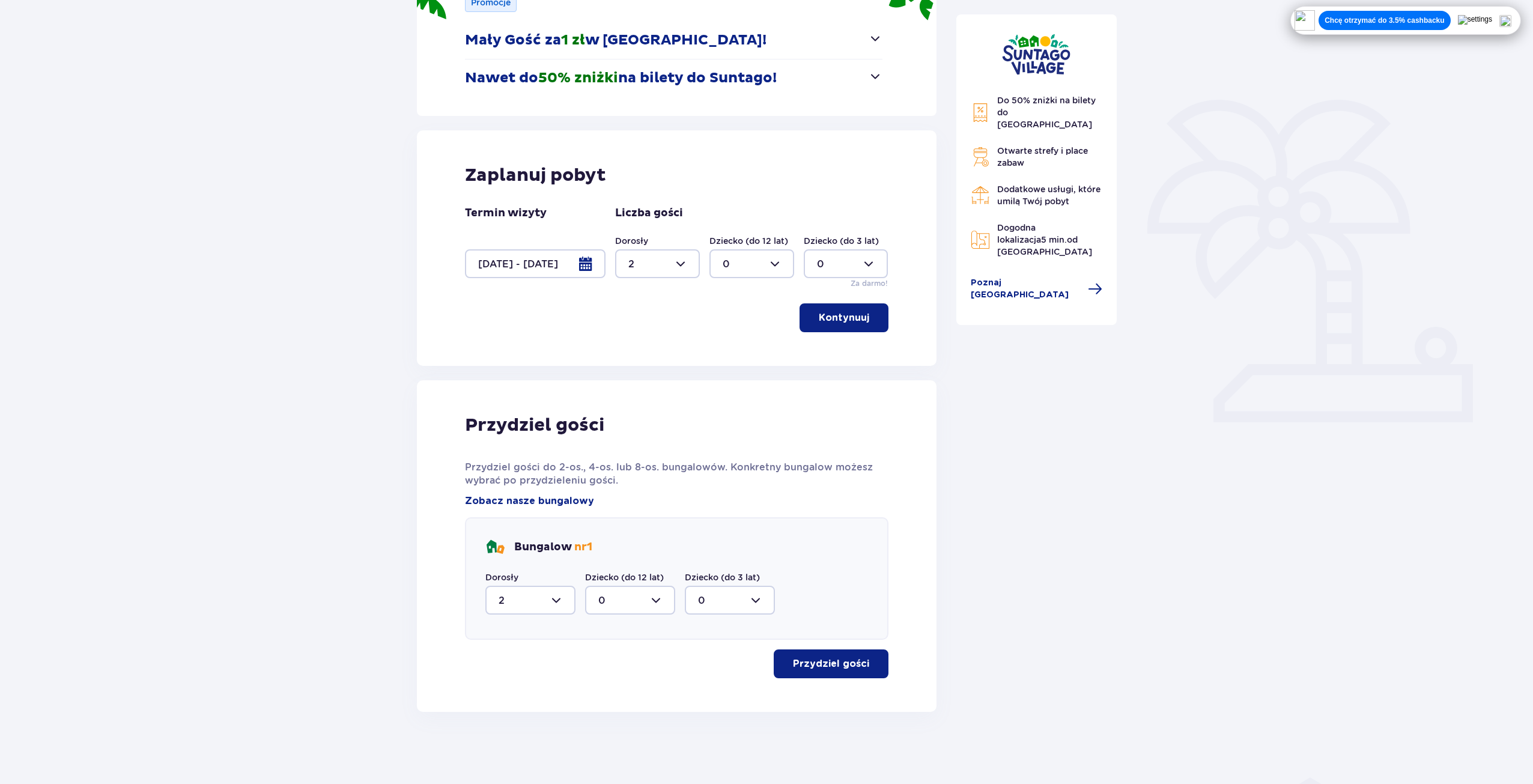
click at [842, 659] on p "Przydziel gości" at bounding box center [831, 663] width 77 height 13
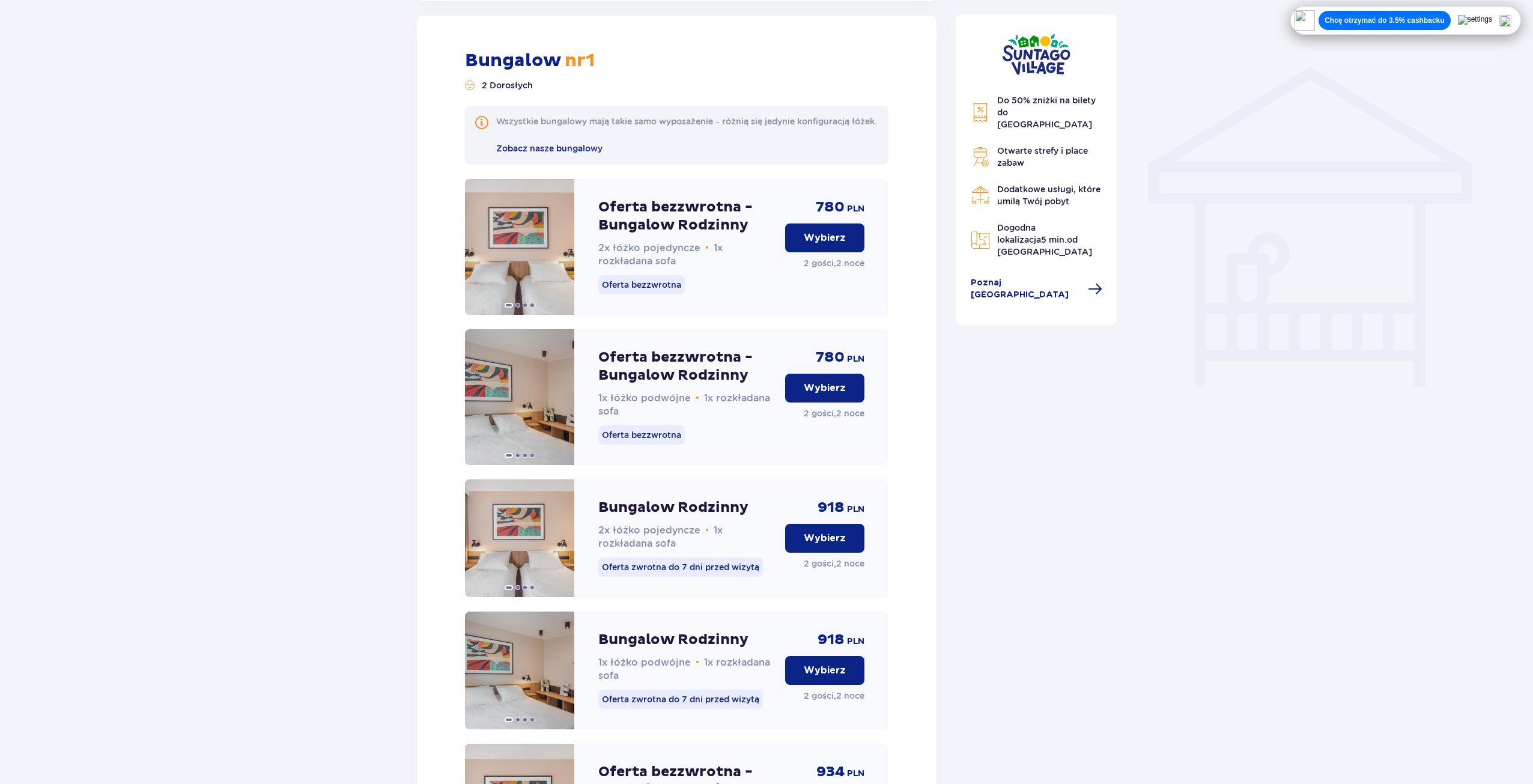
scroll to position [910, 0]
click at [712, 221] on p "Oferta bezzwrotna - Bungalow Rodzinny" at bounding box center [687, 215] width 178 height 36
click at [816, 243] on p "Wybierz" at bounding box center [824, 235] width 42 height 13
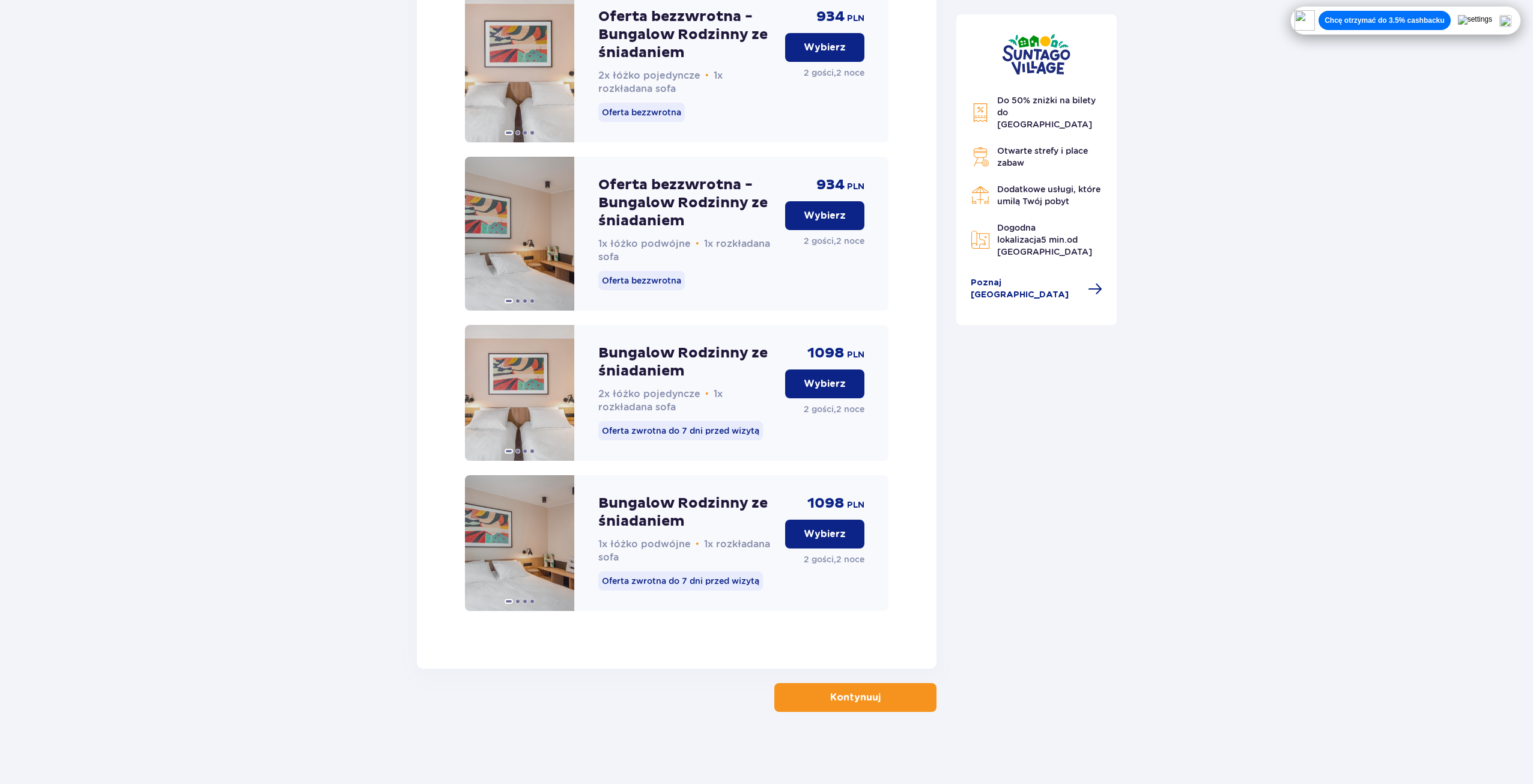
scroll to position [1676, 0]
click at [890, 704] on button "Kontynuuj" at bounding box center [855, 697] width 162 height 28
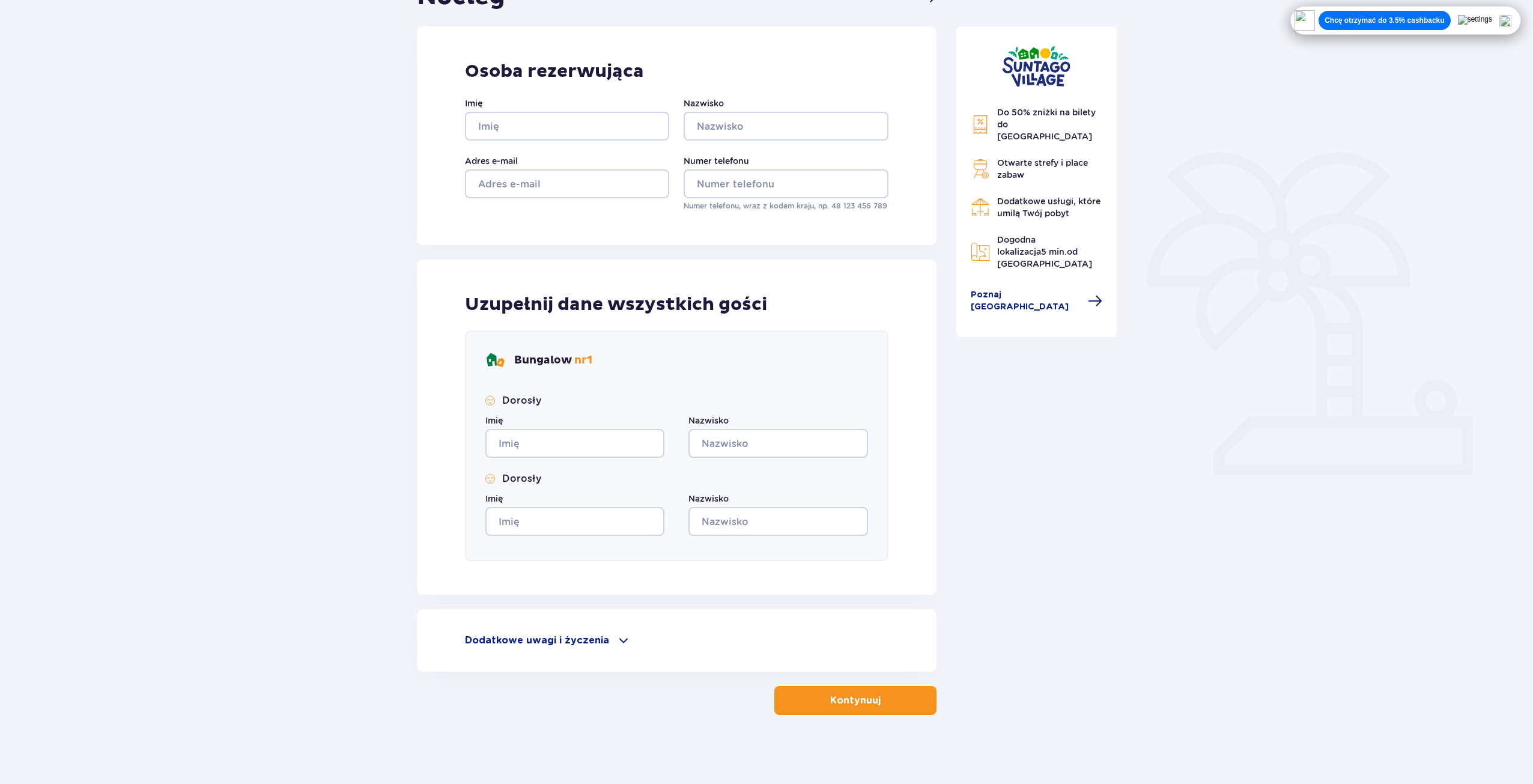
scroll to position [148, 0]
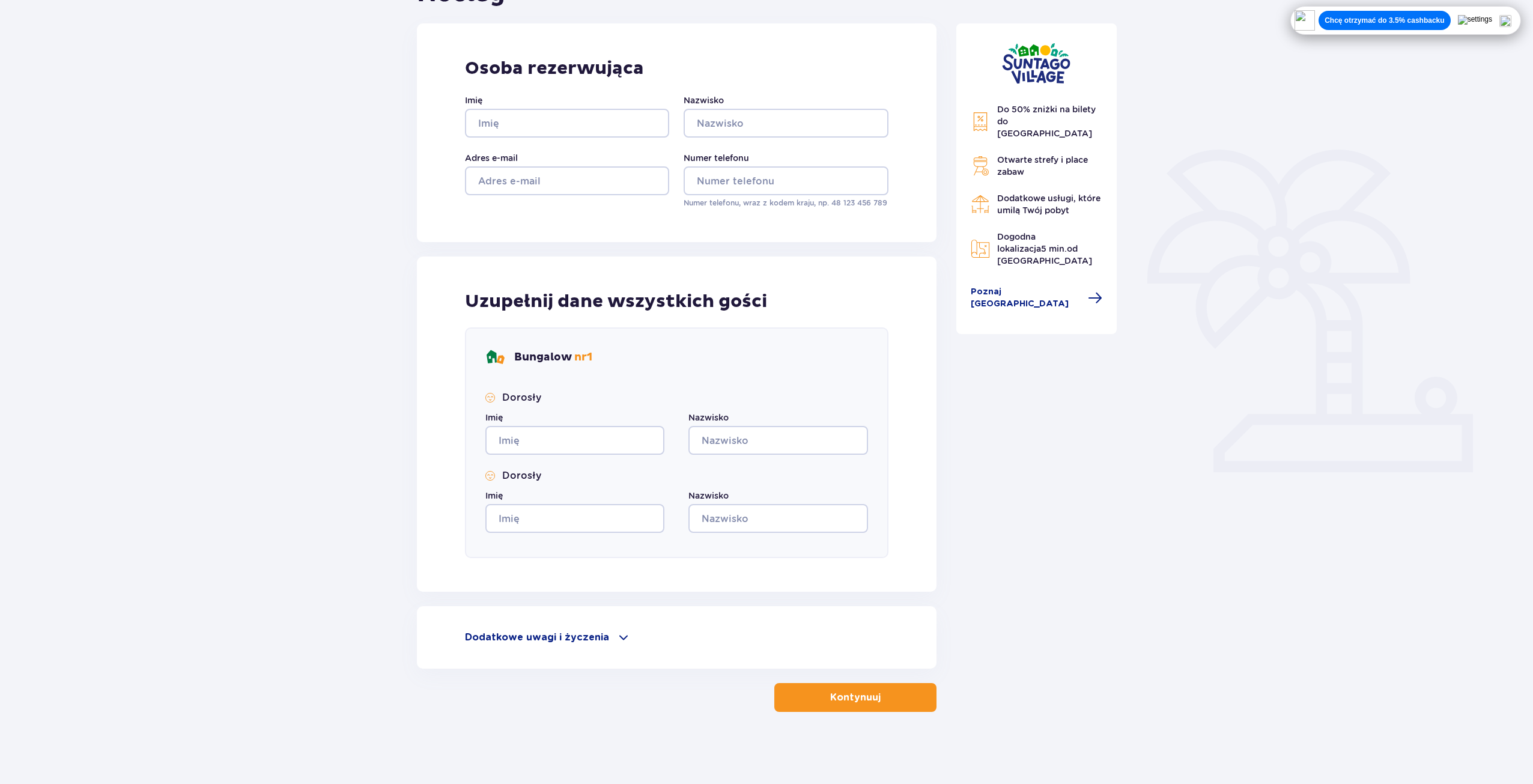
click at [597, 633] on p "Dodatkowe uwagi i życzenia" at bounding box center [537, 637] width 144 height 13
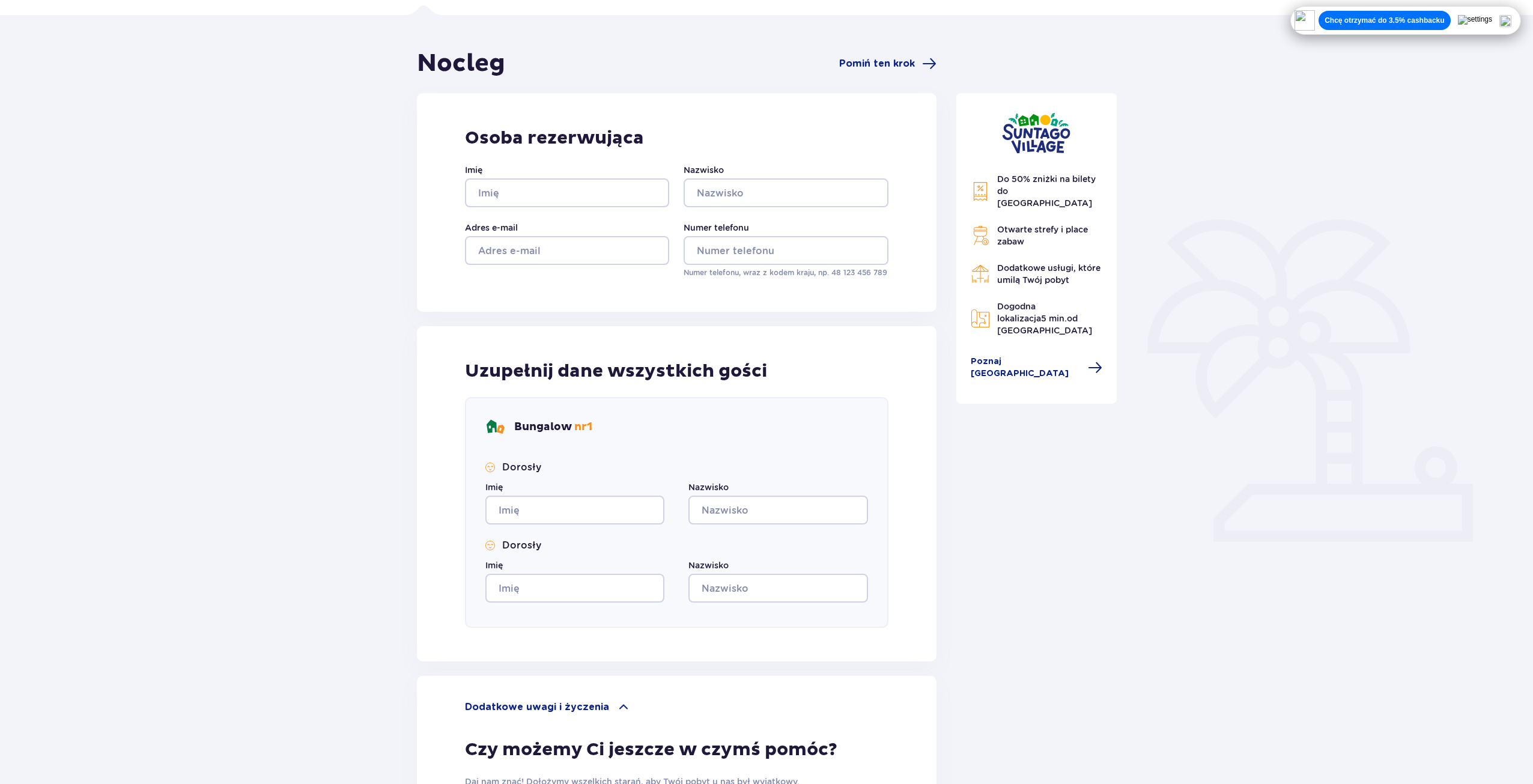
scroll to position [0, 0]
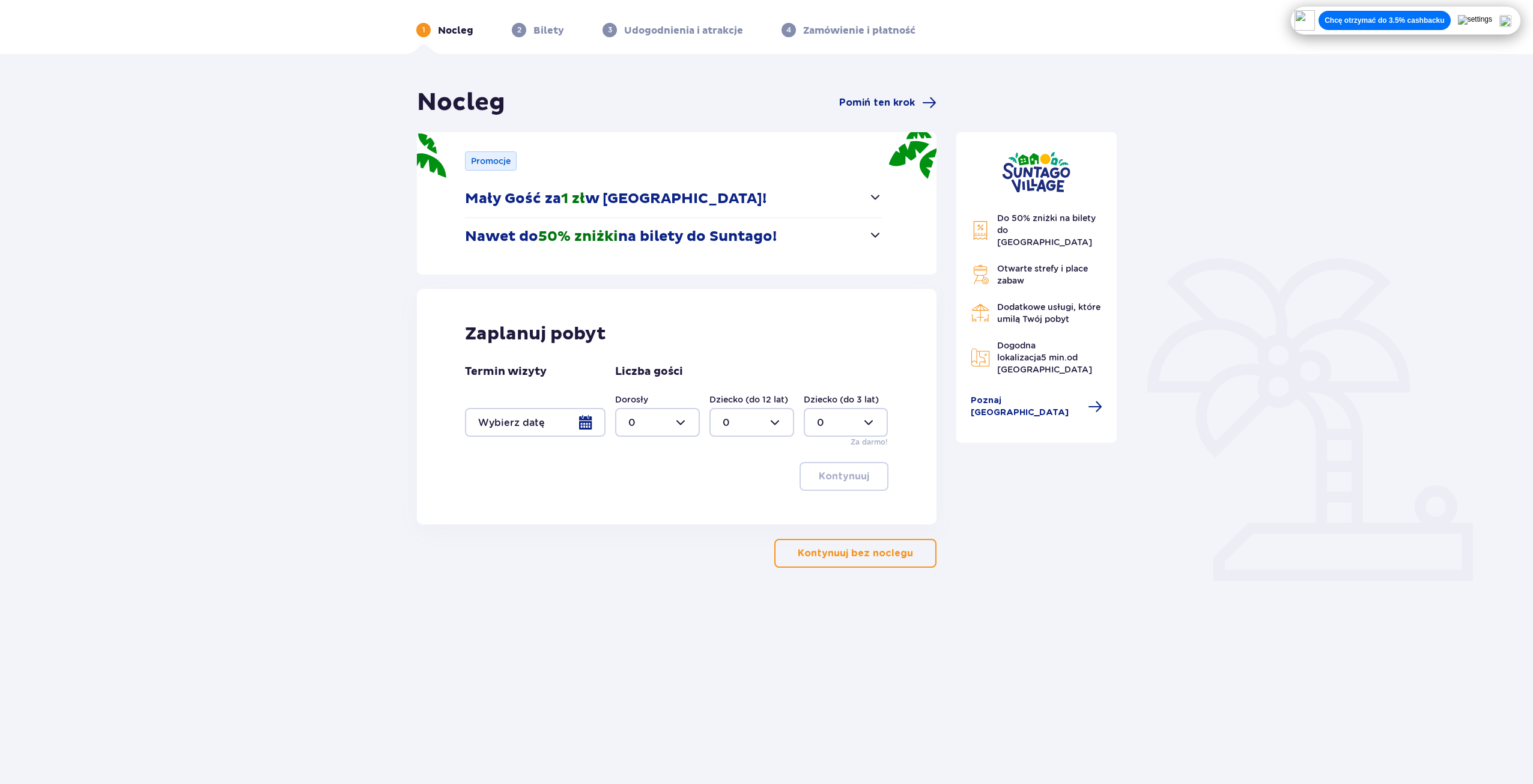
scroll to position [43, 0]
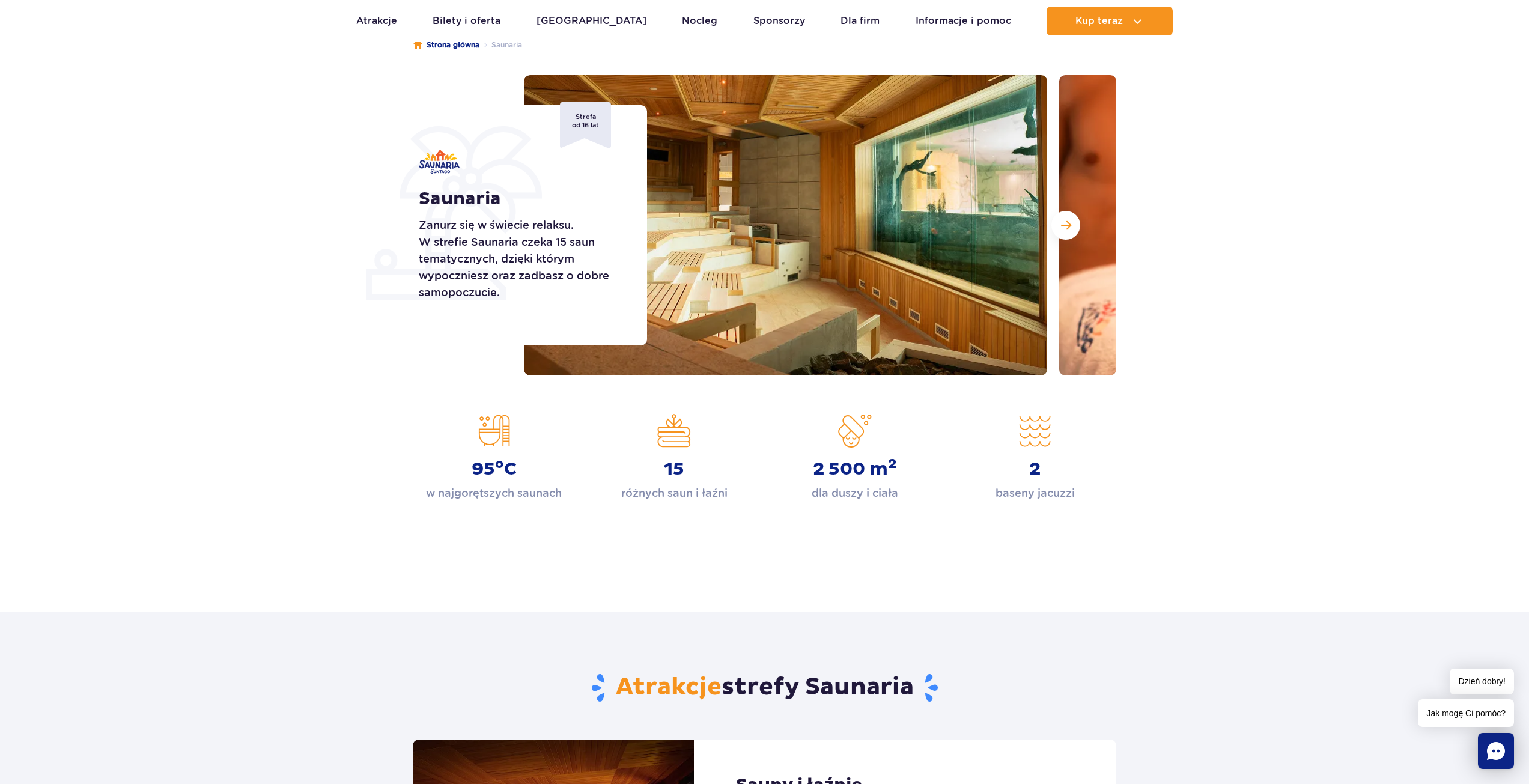
scroll to position [60, 0]
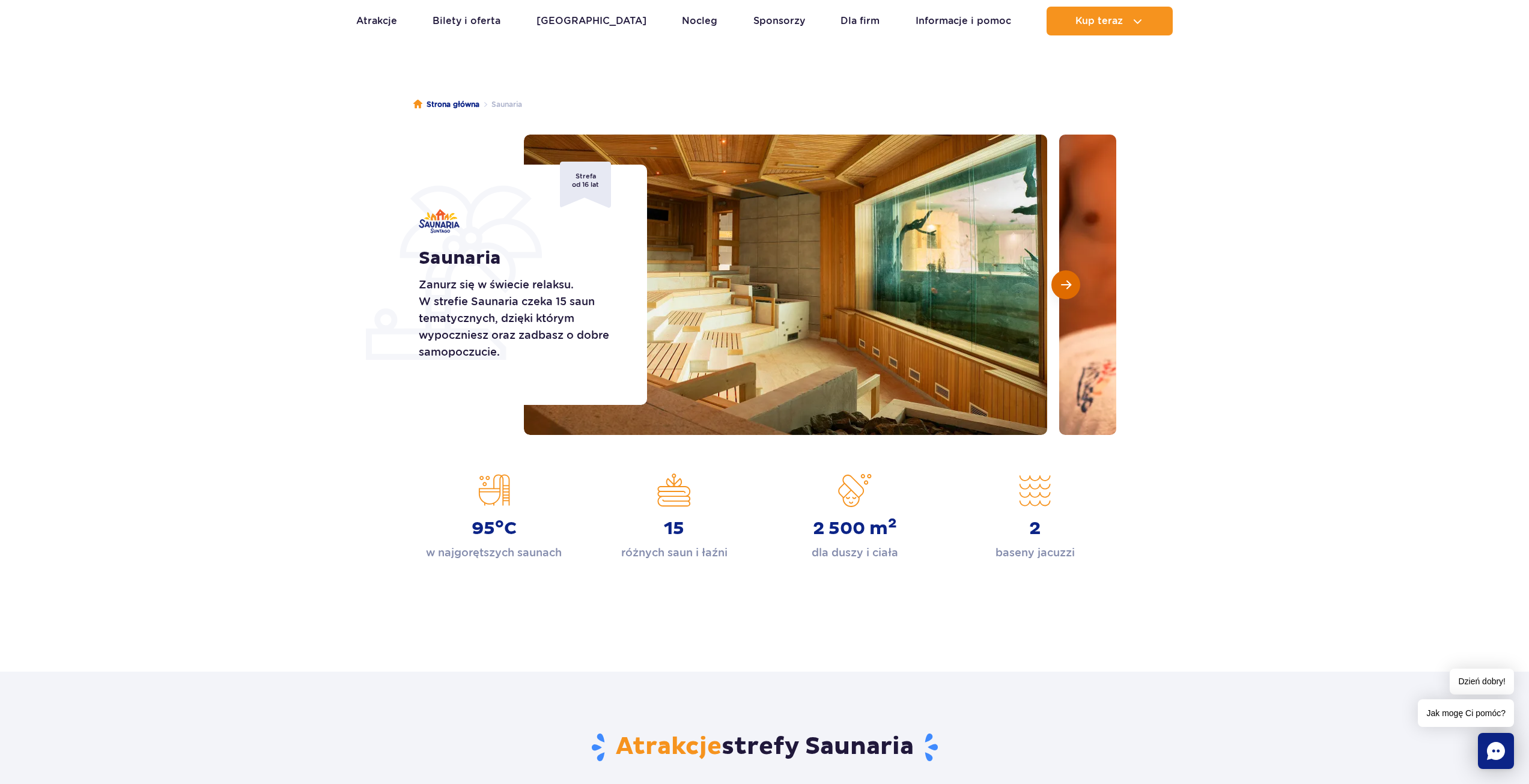
click at [1071, 292] on button "Następny slajd" at bounding box center [1065, 284] width 28 height 28
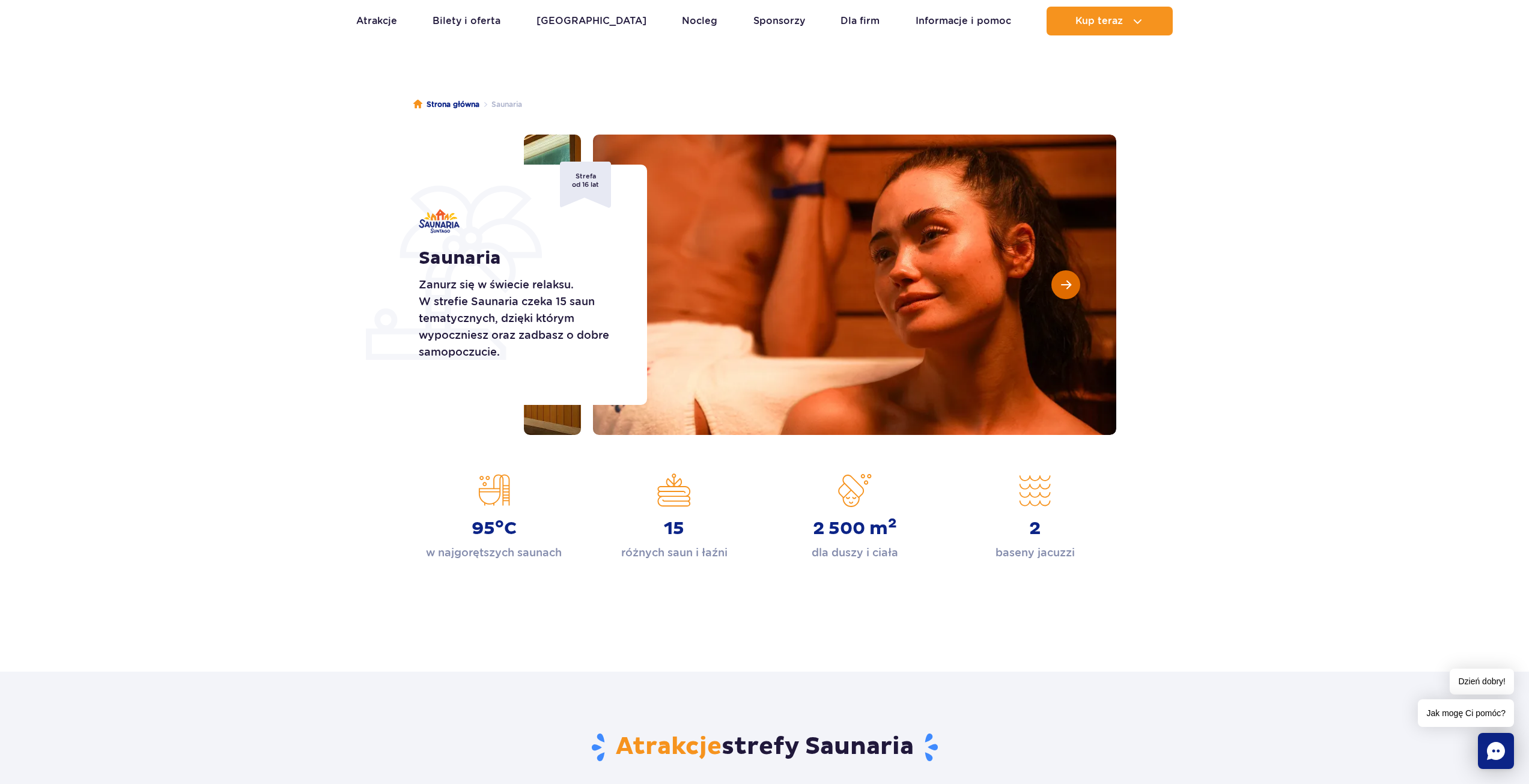
click at [1071, 292] on button "Następny slajd" at bounding box center [1065, 284] width 28 height 28
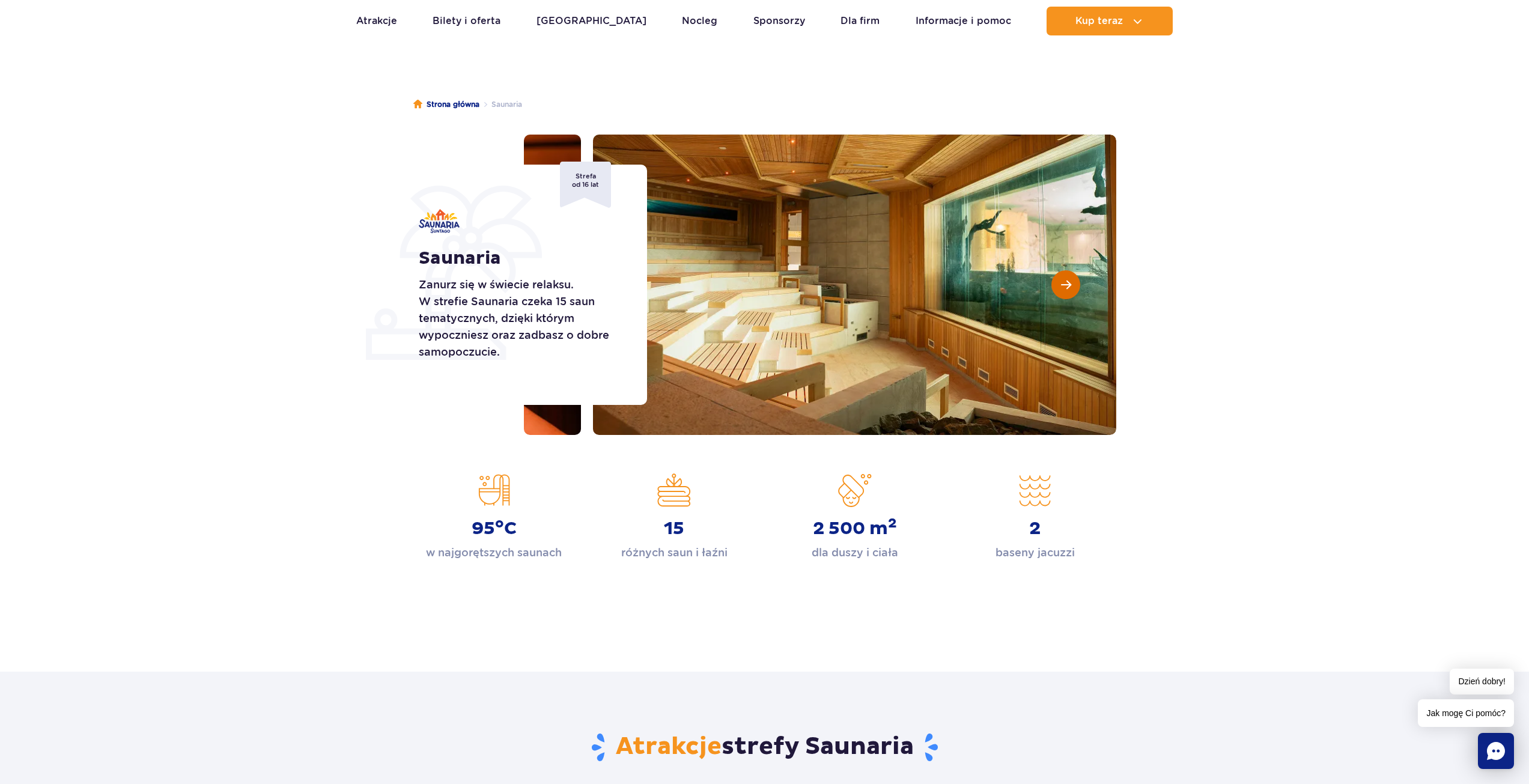
click at [1071, 292] on button "Następny slajd" at bounding box center [1065, 284] width 28 height 28
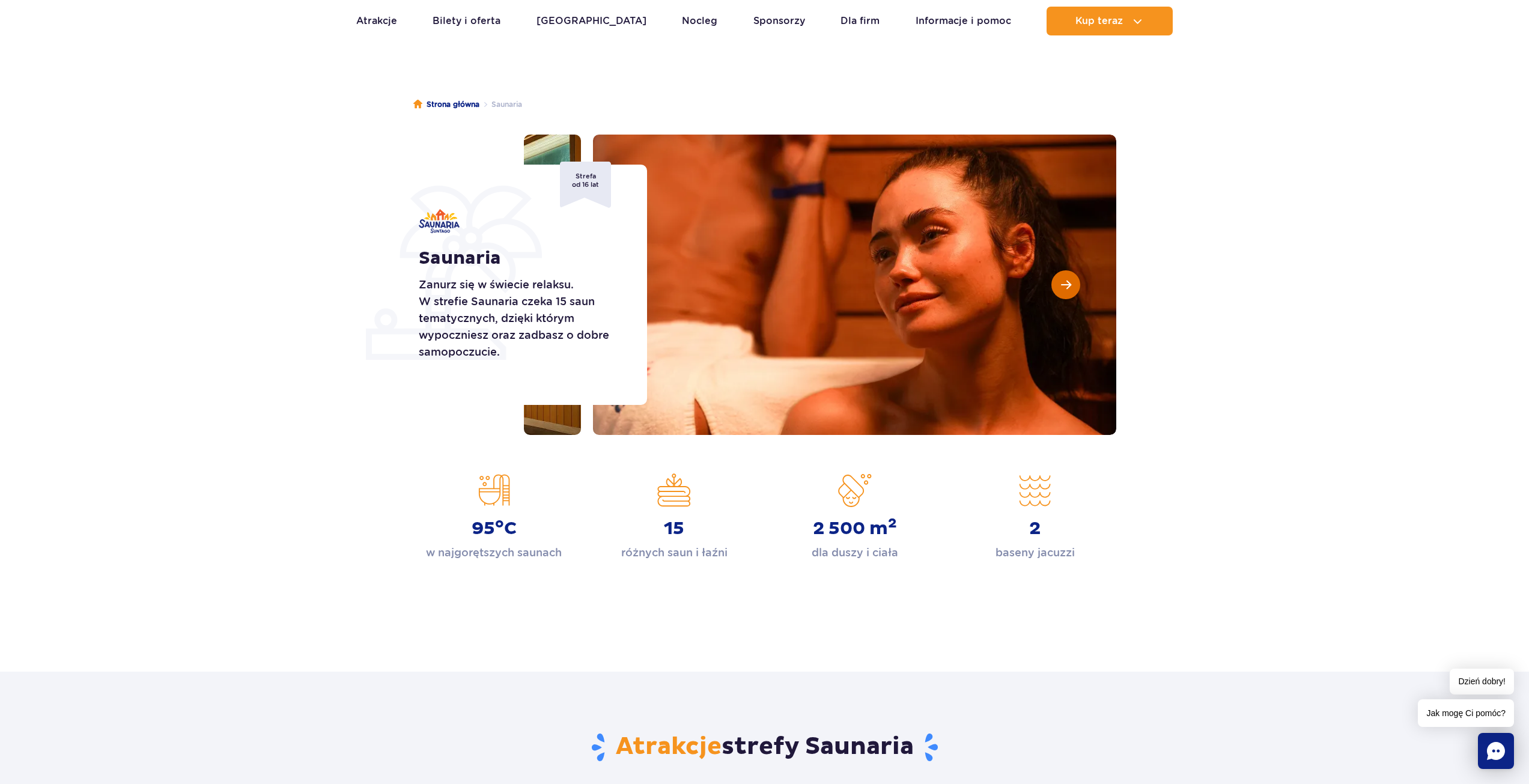
click at [1071, 292] on button "Następny slajd" at bounding box center [1065, 284] width 28 height 28
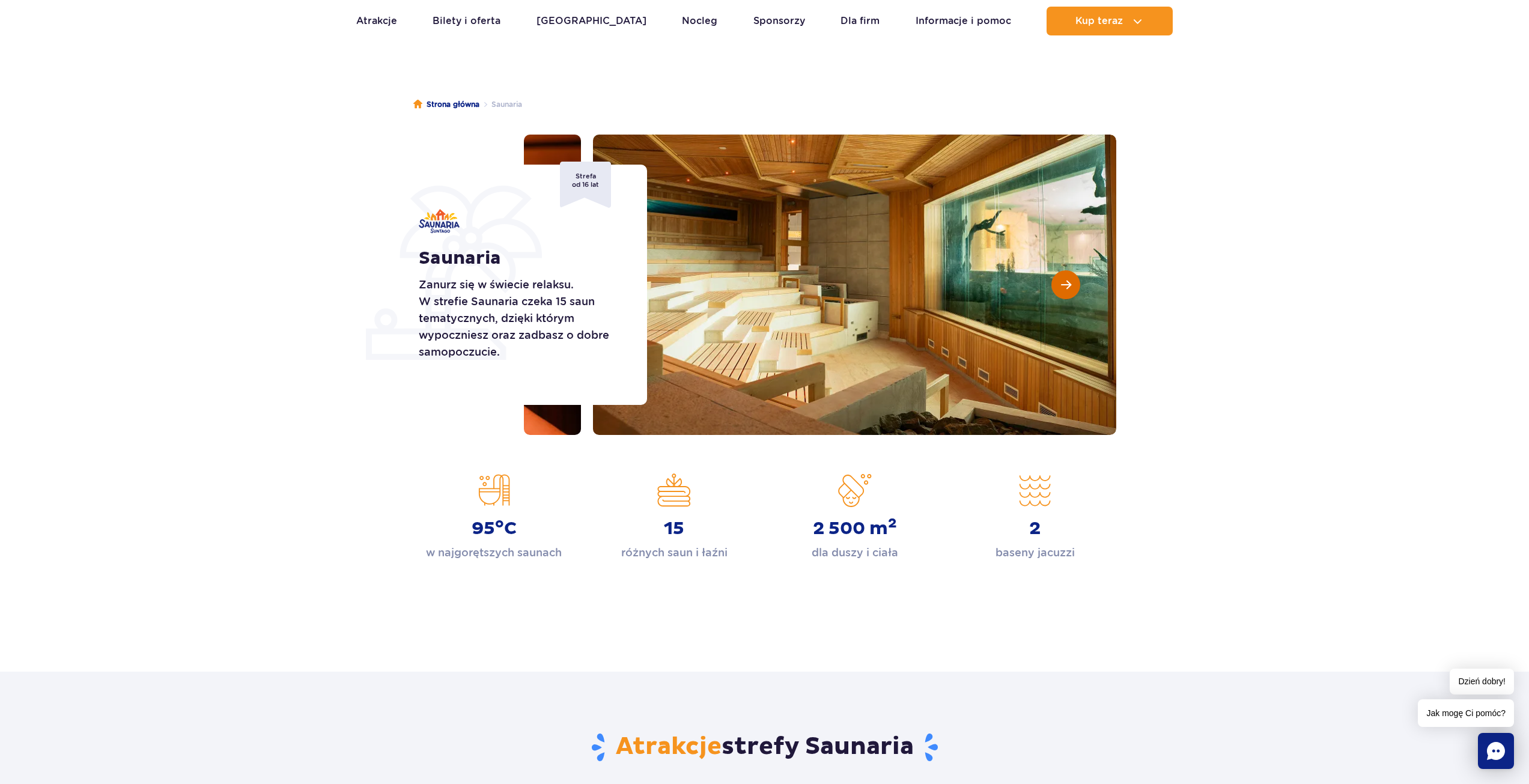
click at [1071, 292] on button "Następny slajd" at bounding box center [1065, 284] width 28 height 28
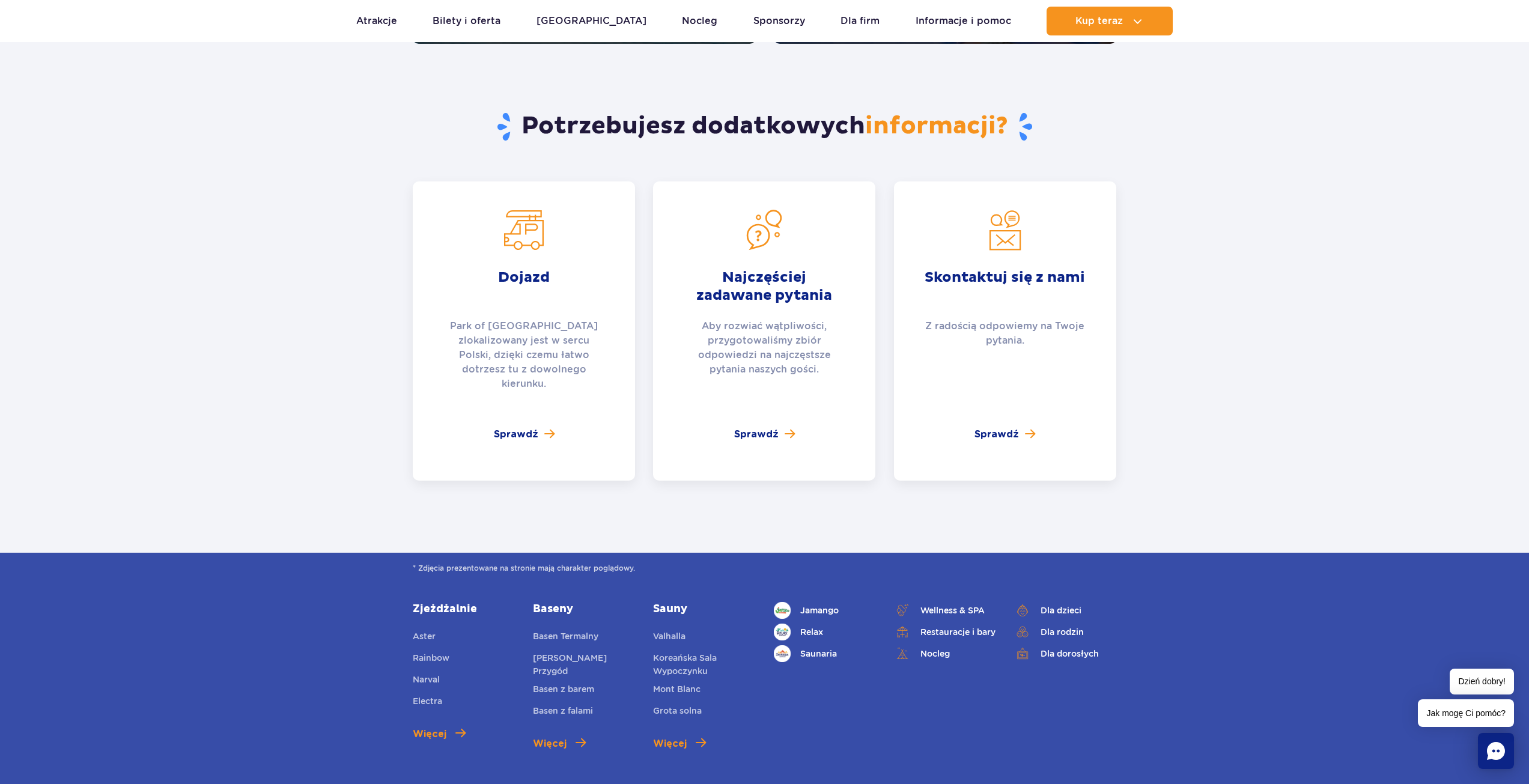
scroll to position [2353, 0]
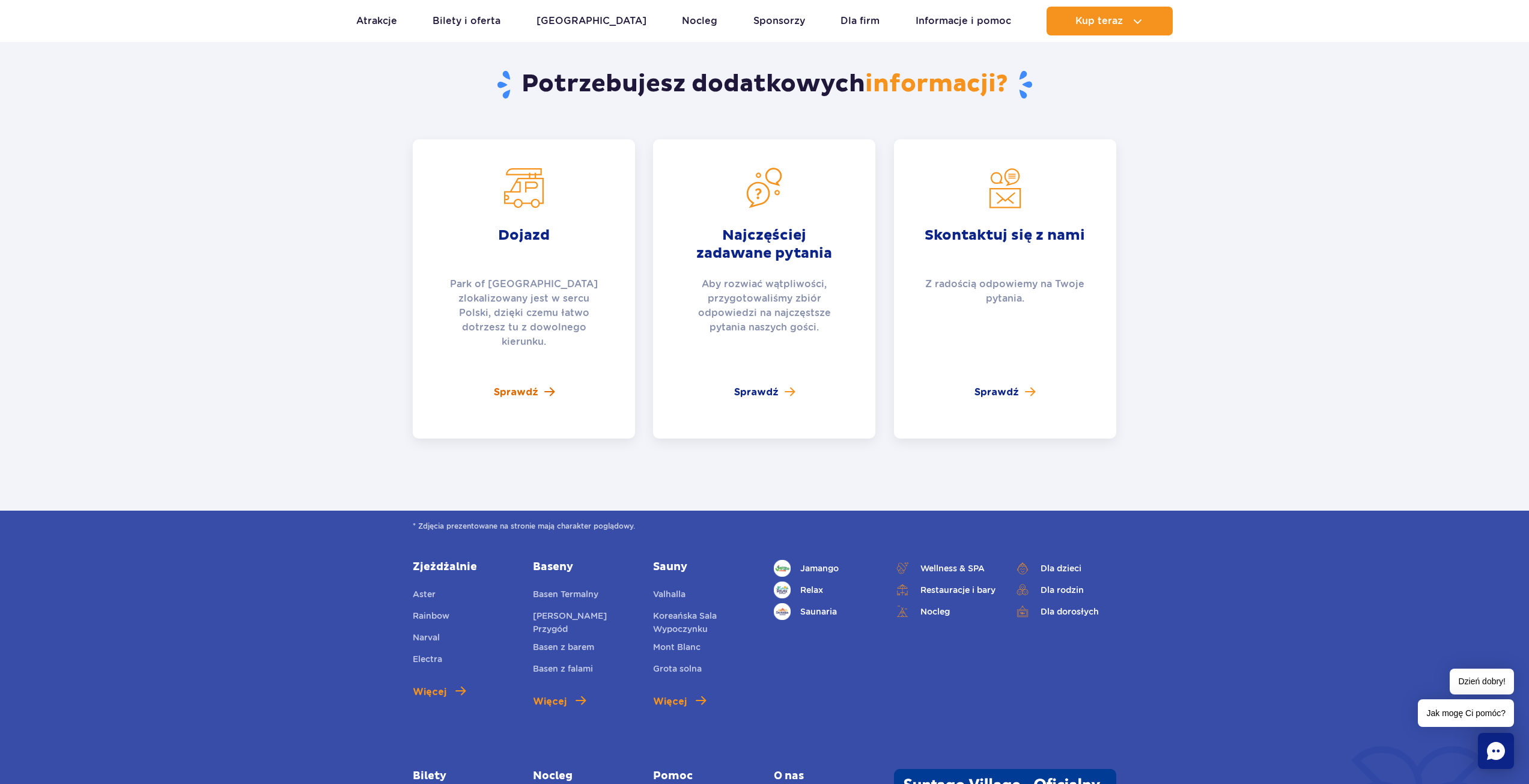
click at [546, 387] on span at bounding box center [550, 392] width 10 height 12
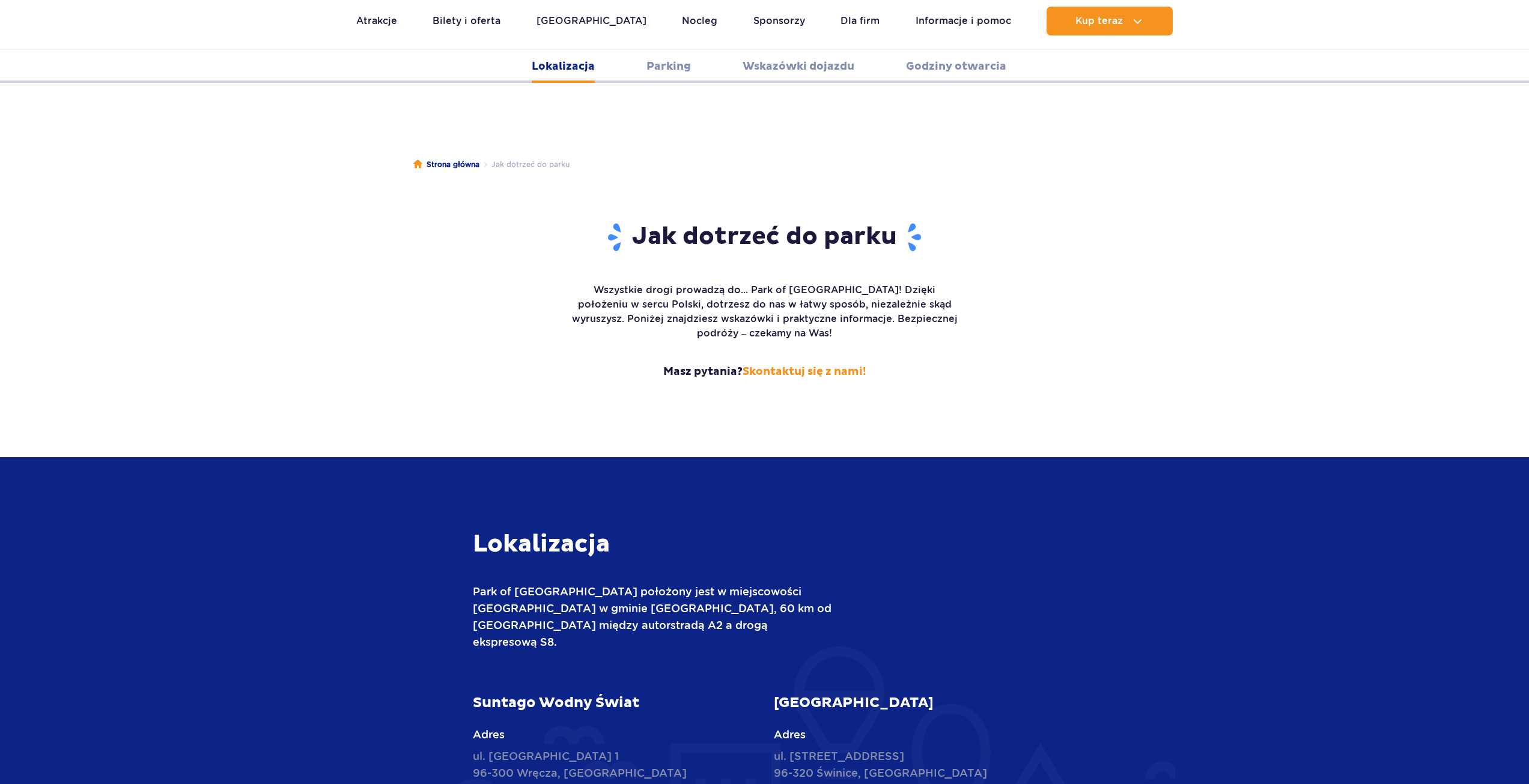
scroll to position [1320, 0]
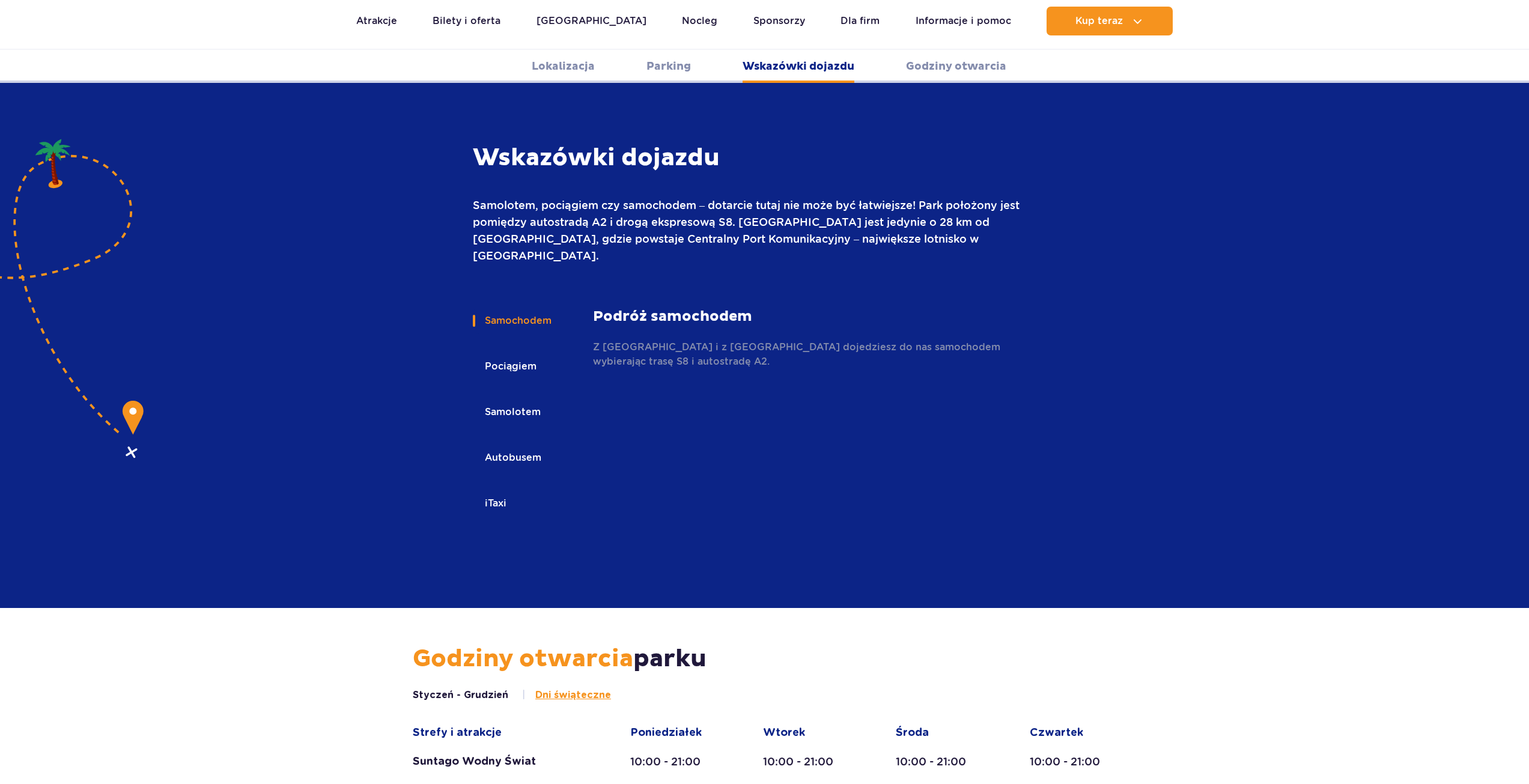
scroll to position [1598, 0]
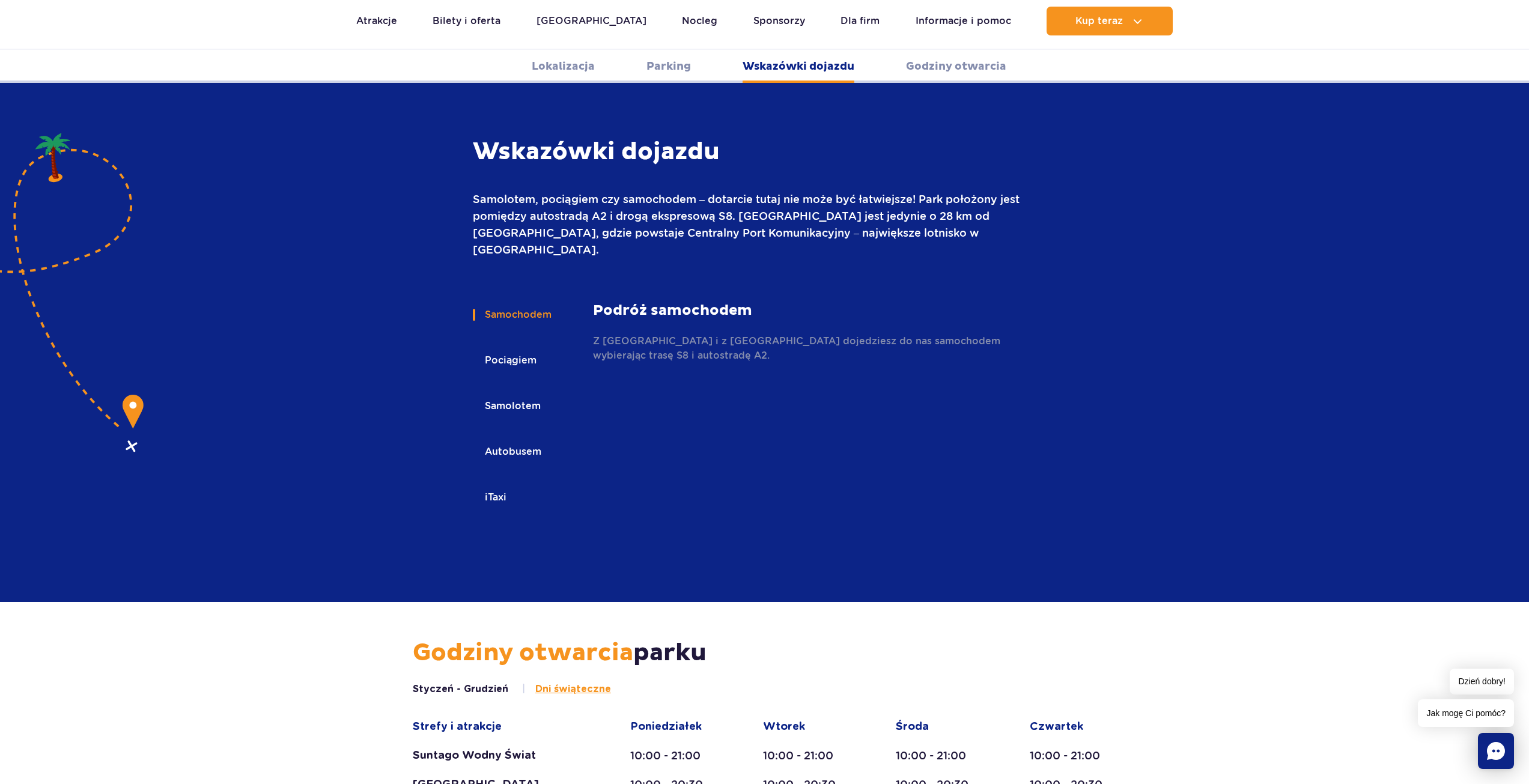
click at [655, 301] on strong "Podróż samochodem" at bounding box center [809, 310] width 433 height 18
click at [659, 301] on strong "Podróż samochodem" at bounding box center [809, 310] width 433 height 18
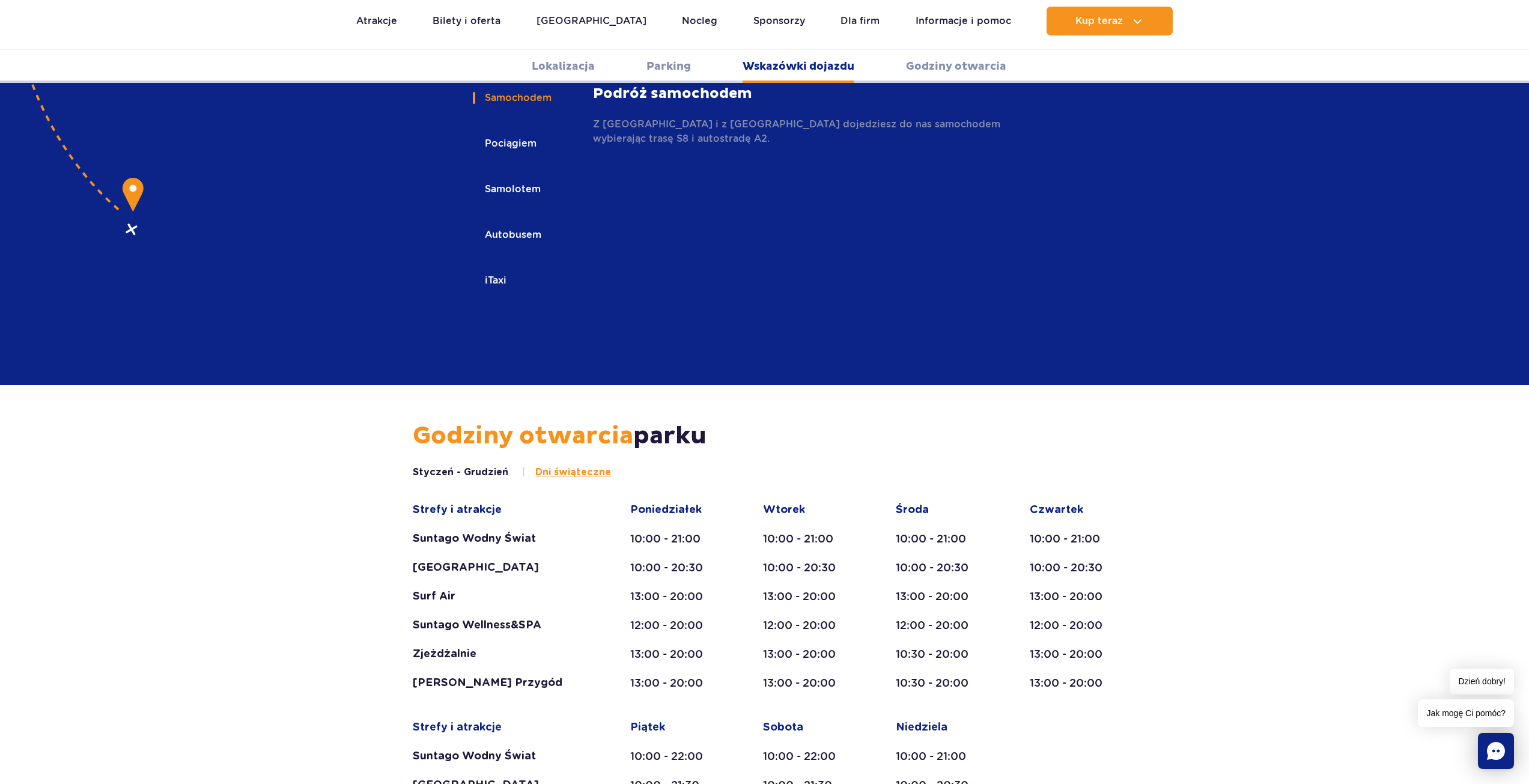
scroll to position [1839, 0]
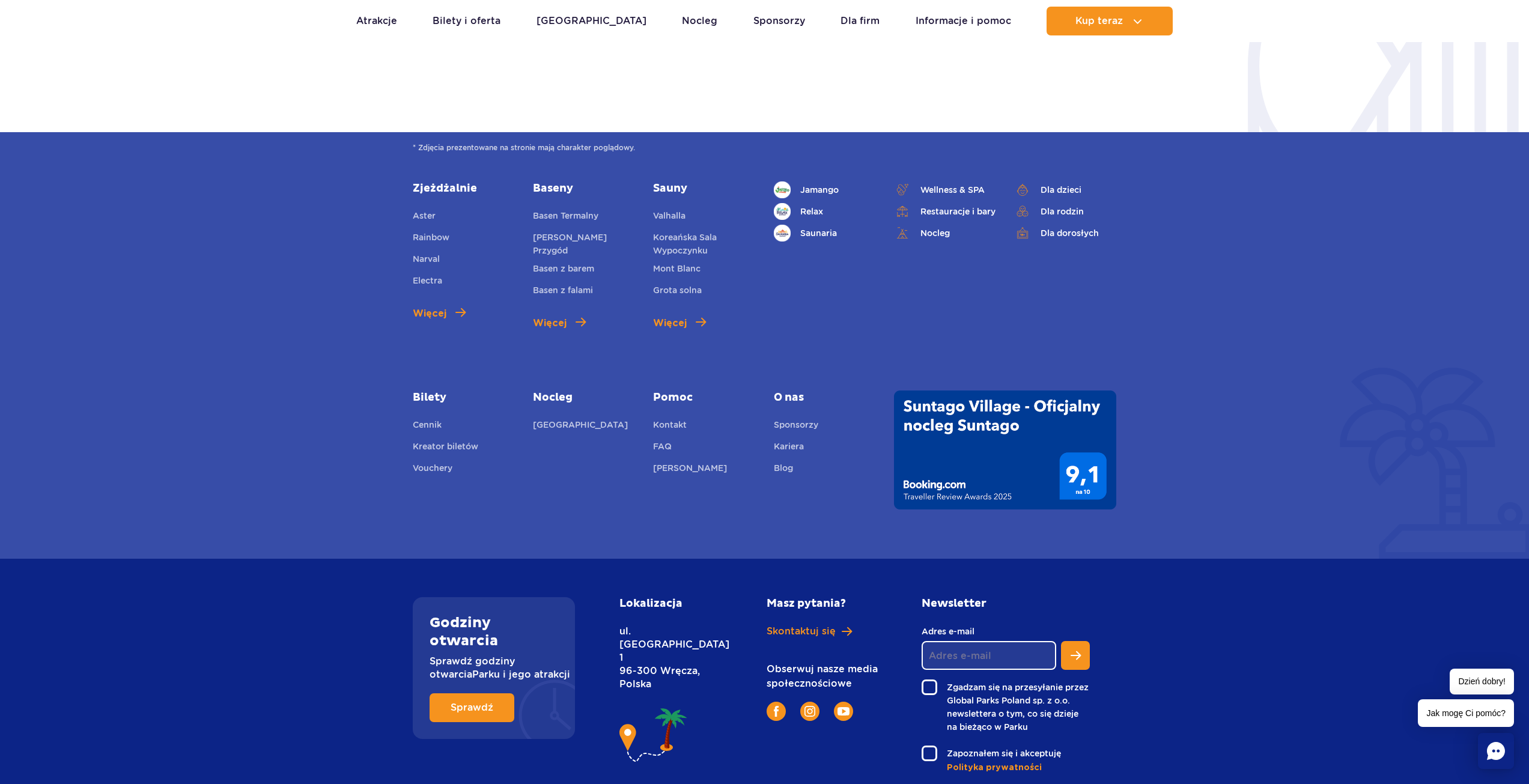
scroll to position [3021, 0]
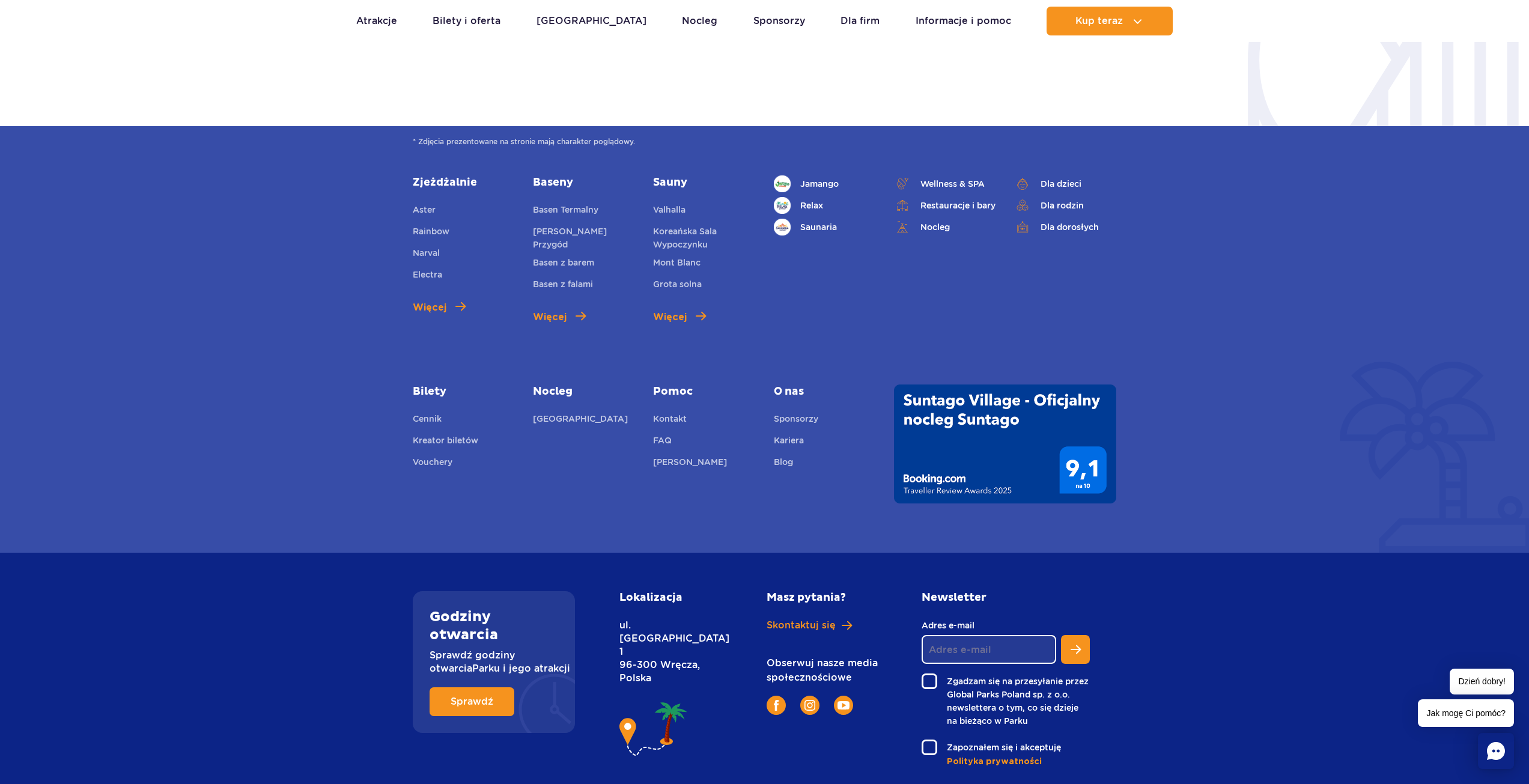
click at [675, 700] on img at bounding box center [654, 730] width 69 height 61
click at [625, 700] on img at bounding box center [654, 730] width 69 height 61
drag, startPoint x: 636, startPoint y: 648, endPoint x: 649, endPoint y: 628, distance: 23.9
click at [637, 700] on img at bounding box center [654, 730] width 69 height 61
click at [652, 619] on p "ul. [STREET_ADDRESS]" at bounding box center [665, 652] width 93 height 66
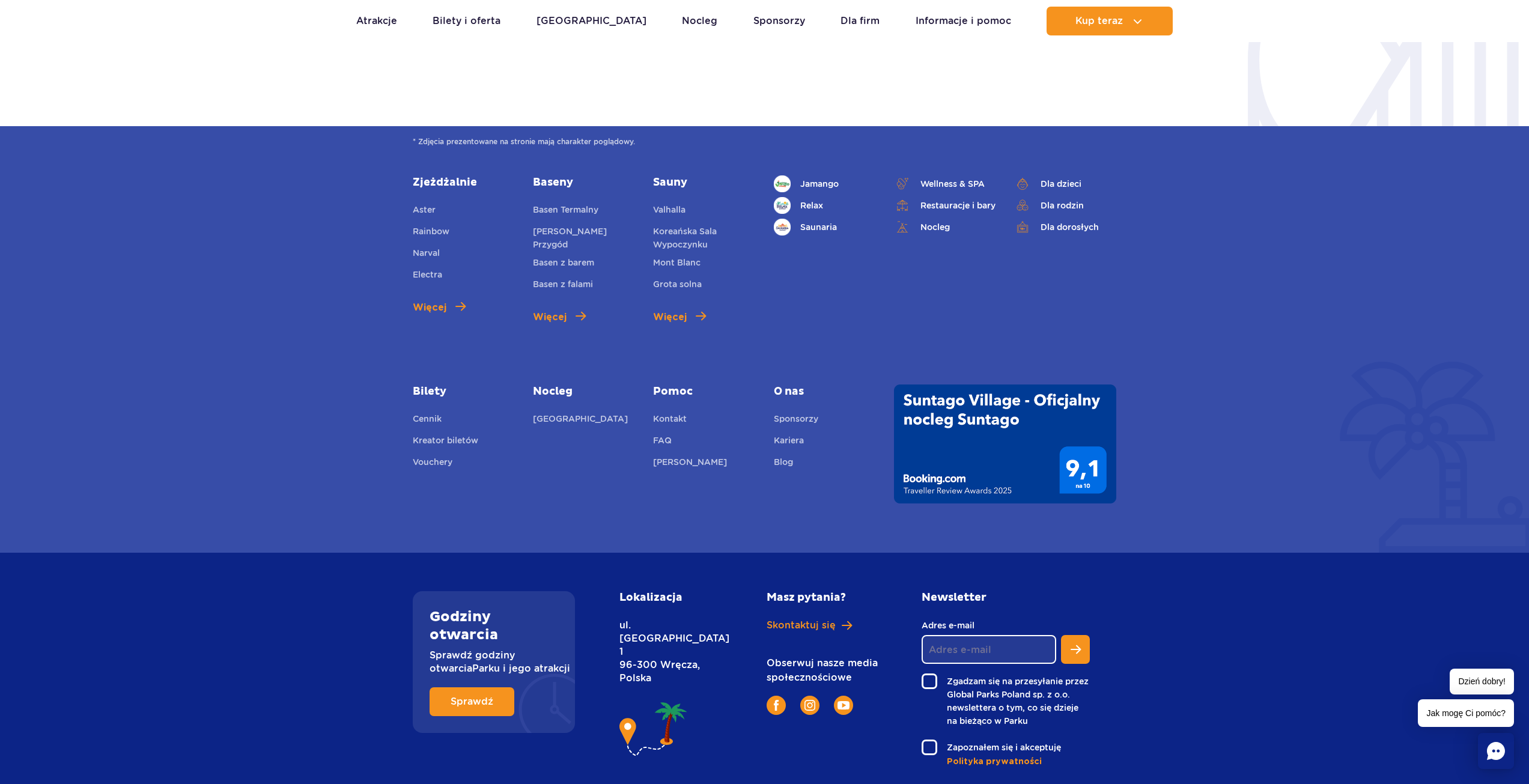
click at [650, 591] on h2 "Lokalizacja" at bounding box center [665, 597] width 93 height 13
click at [655, 591] on h2 "Lokalizacja" at bounding box center [665, 597] width 93 height 13
drag, startPoint x: 623, startPoint y: 576, endPoint x: 659, endPoint y: 606, distance: 46.9
click at [659, 619] on p "ul. [STREET_ADDRESS]" at bounding box center [665, 652] width 93 height 66
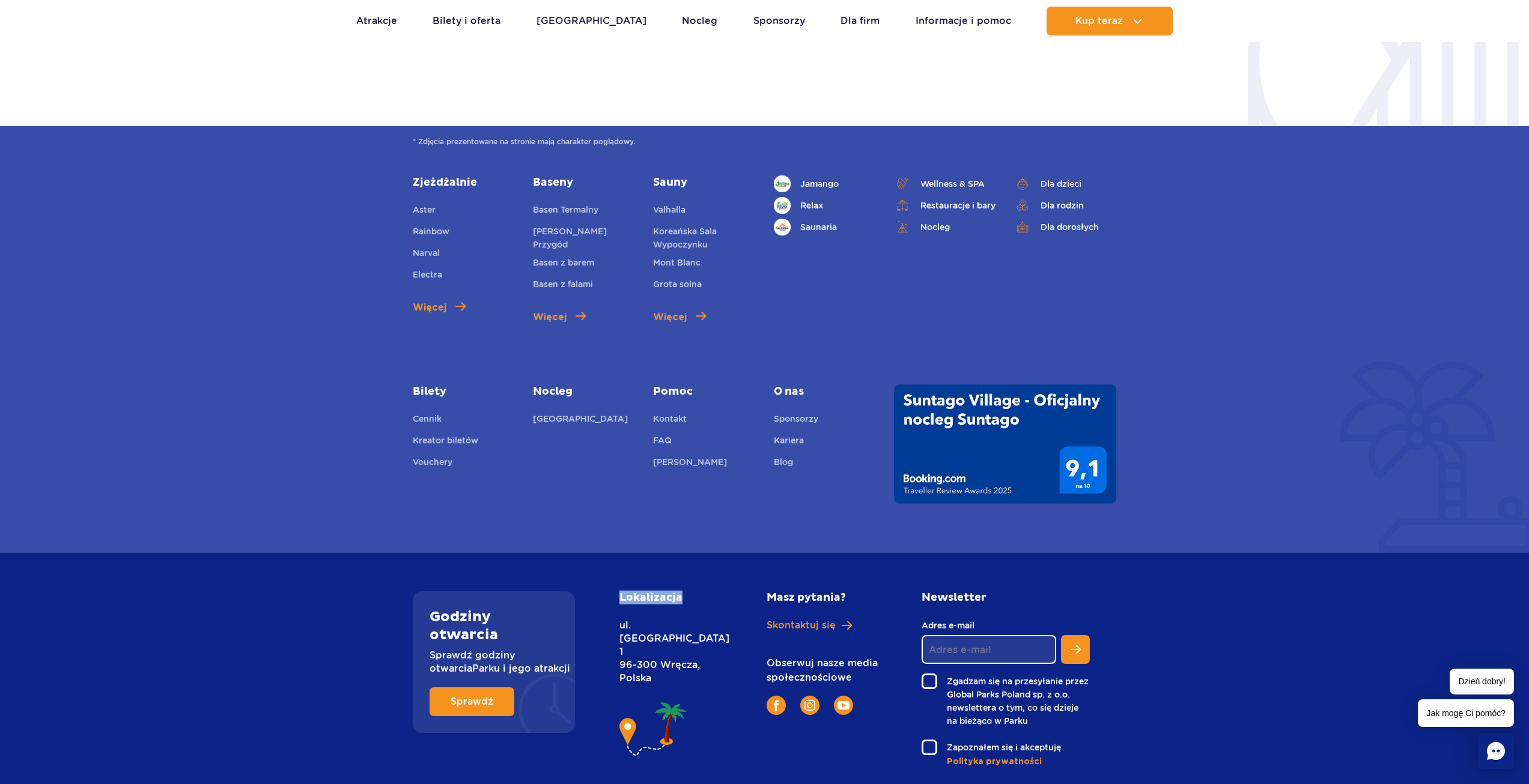
copy p "ul. [STREET_ADDRESS]"
